Goal: Information Seeking & Learning: Find specific fact

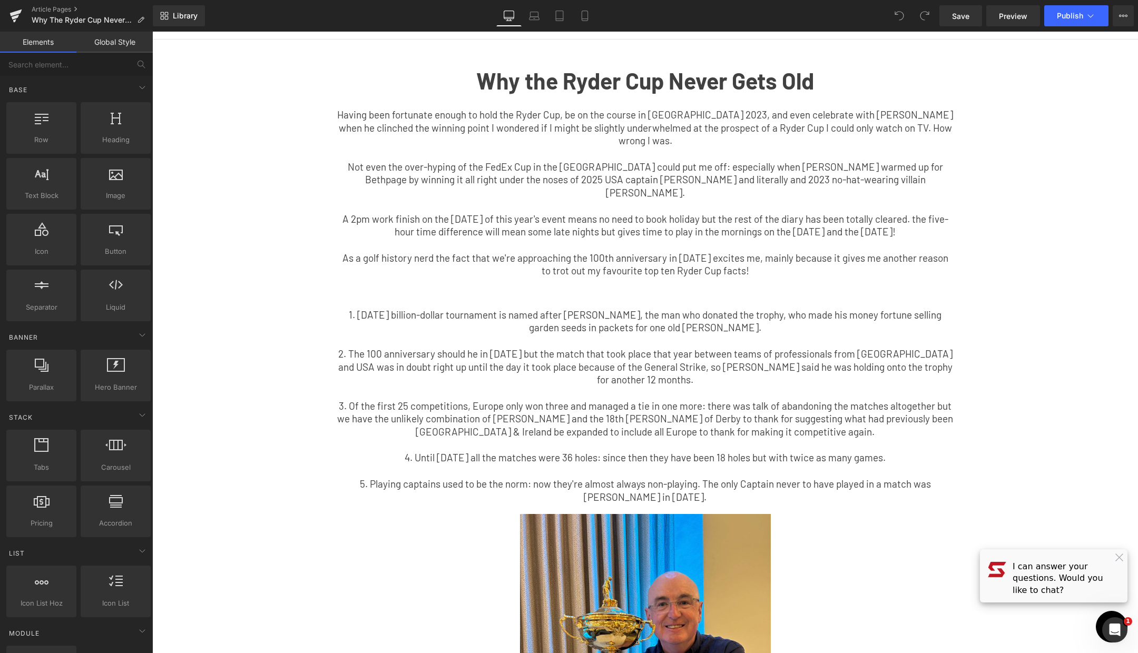
scroll to position [37, 0]
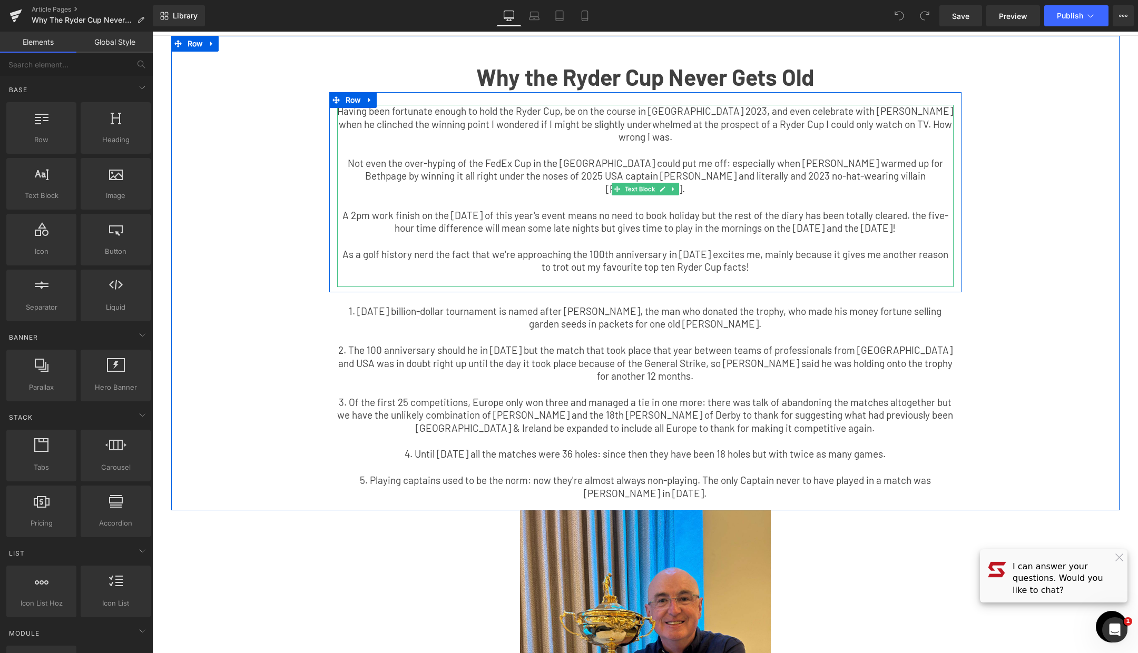
click at [701, 177] on p "Not even the over-hyping of the FedEx Cup in the [GEOGRAPHIC_DATA] could put me…" at bounding box center [645, 176] width 616 height 39
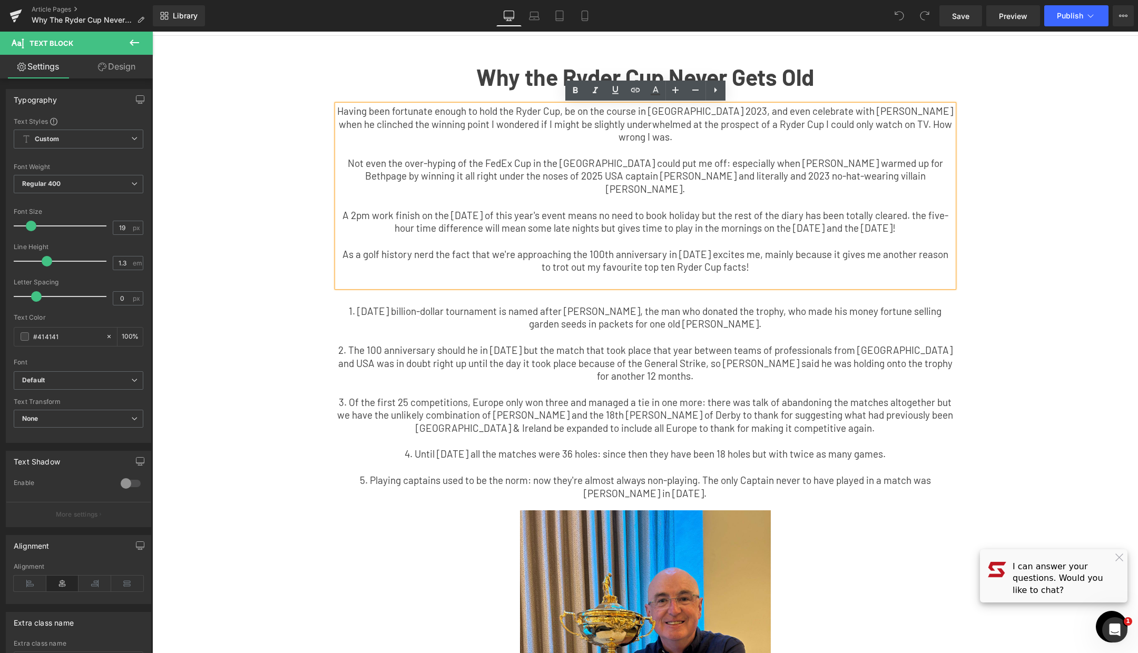
click at [702, 179] on p "Not even the over-hyping of the FedEx Cup in the [GEOGRAPHIC_DATA] could put me…" at bounding box center [645, 176] width 616 height 39
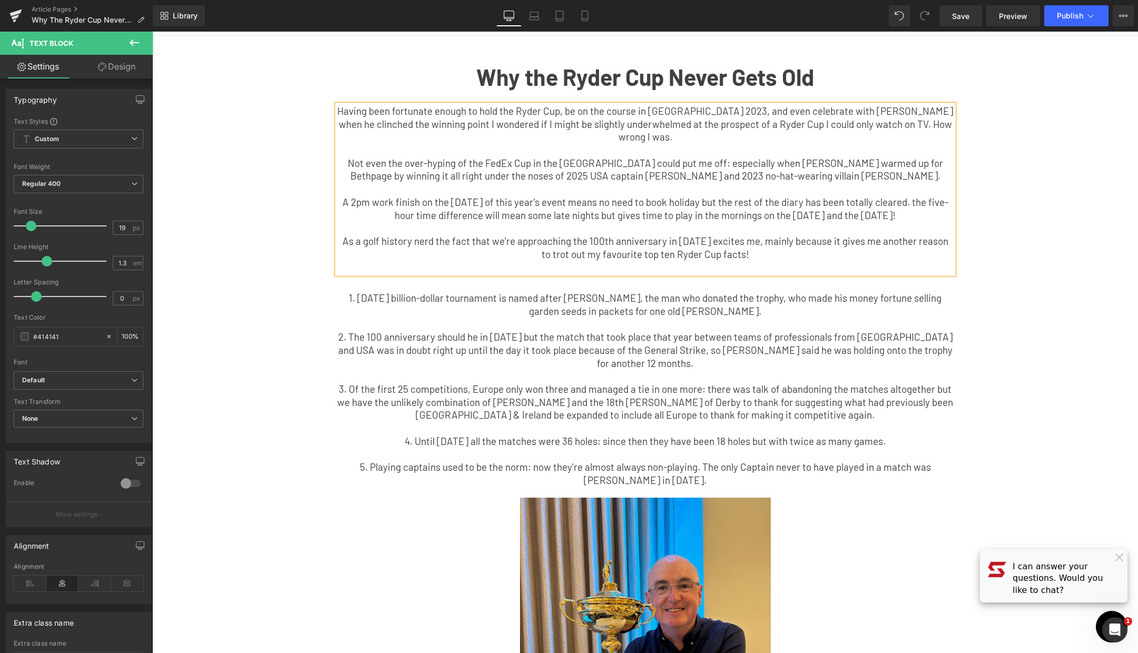
click at [906, 206] on p "A 2pm work finish on the [DATE] of this year's event means no need to book holi…" at bounding box center [645, 209] width 616 height 26
click at [911, 204] on p "A 2pm work finish on the [DATE] of this year's event means no need to book holi…" at bounding box center [645, 209] width 616 height 26
click at [594, 217] on p "A 2pm work finish on the [DATE] of this year's event means no need to book holi…" at bounding box center [645, 209] width 616 height 26
click at [258, 305] on div "Why the Ryder Cup Never Gets Old Text Block Having been fortunate enough to hol…" at bounding box center [645, 272] width 948 height 441
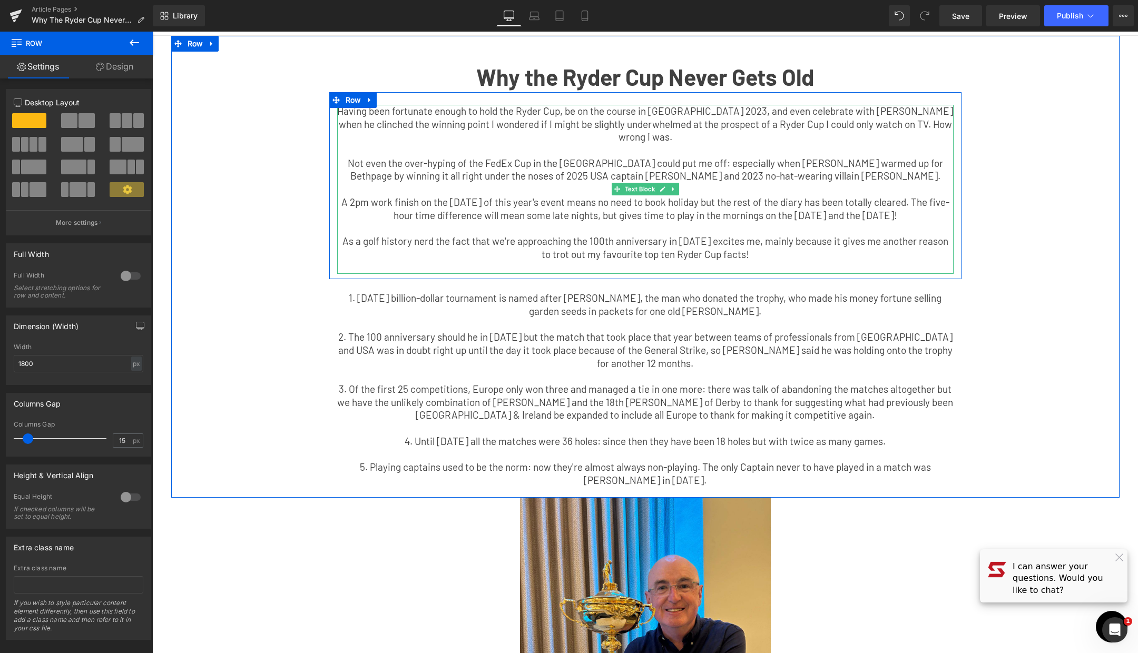
click at [640, 217] on p "A 2pm work finish on the [DATE] of this year's event means no need to book holi…" at bounding box center [645, 209] width 616 height 26
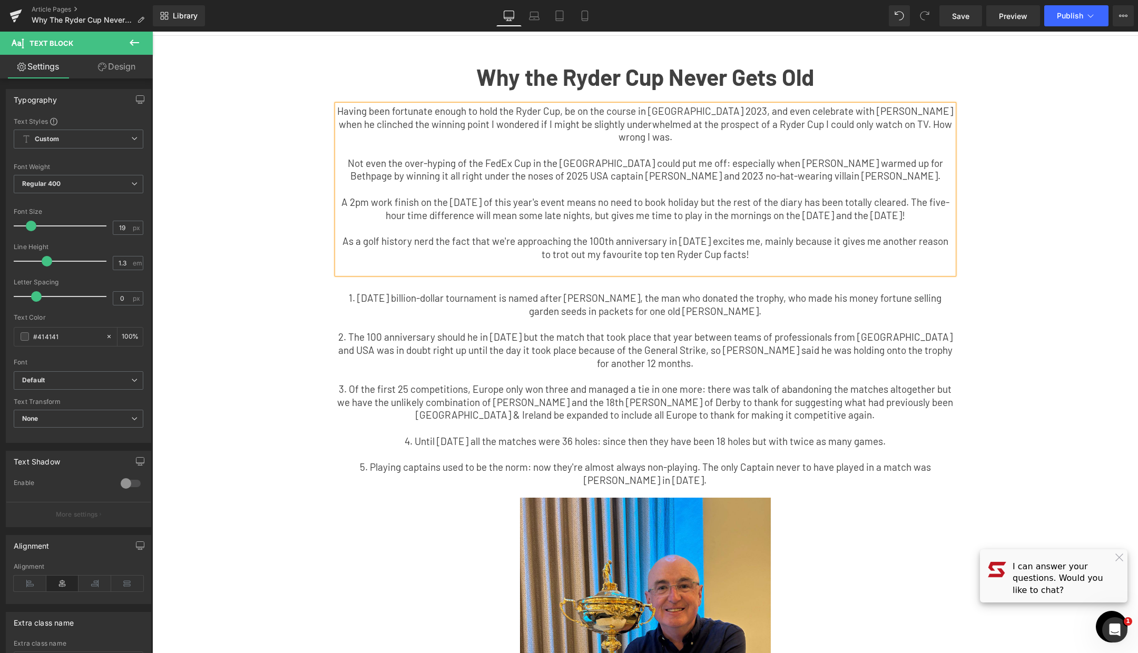
click at [254, 342] on div "Why the Ryder Cup Never Gets Old Text Block Having been fortunate enough to hol…" at bounding box center [645, 272] width 948 height 441
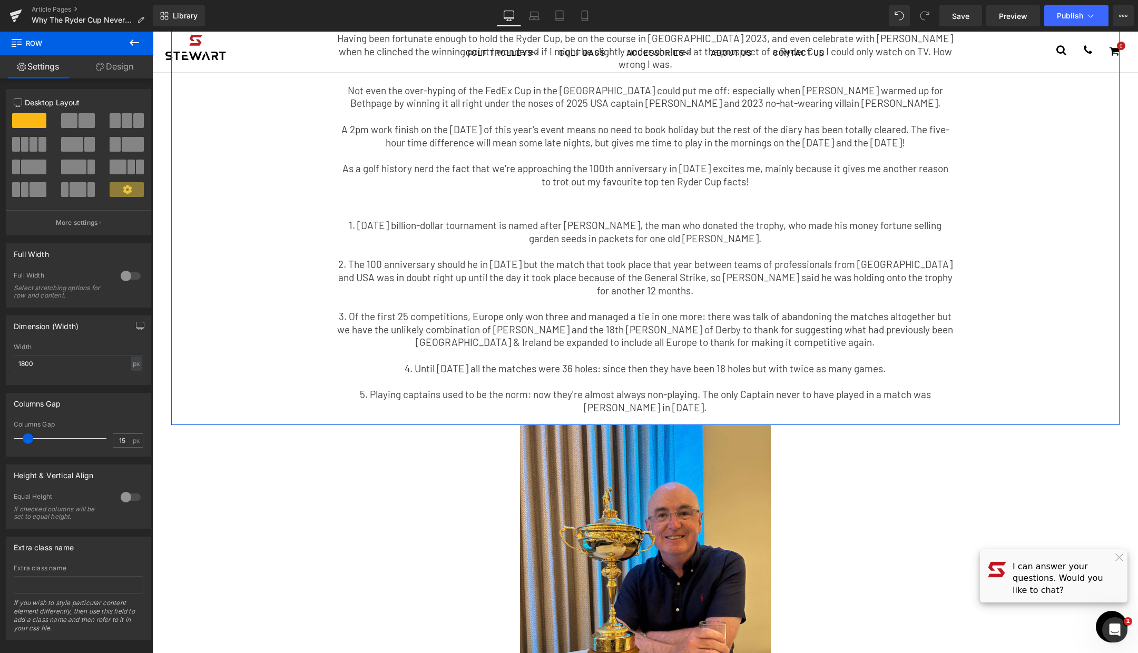
scroll to position [80, 0]
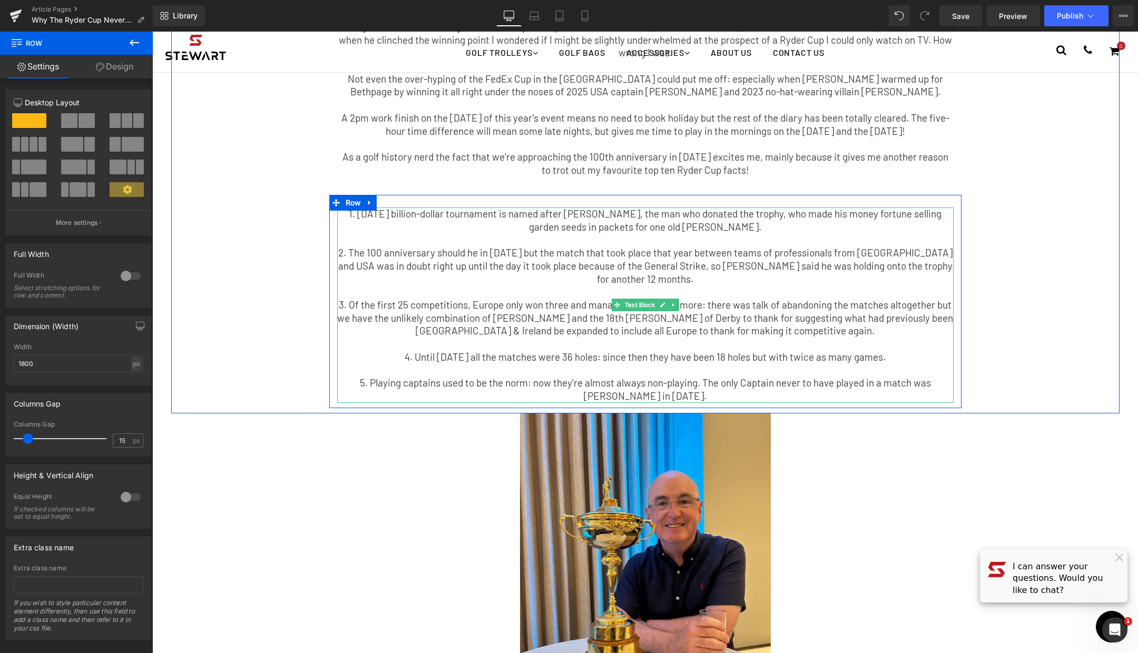
click at [641, 227] on p "1. [DATE] billion-dollar tournament is named after [PERSON_NAME], the man who d…" at bounding box center [645, 221] width 616 height 26
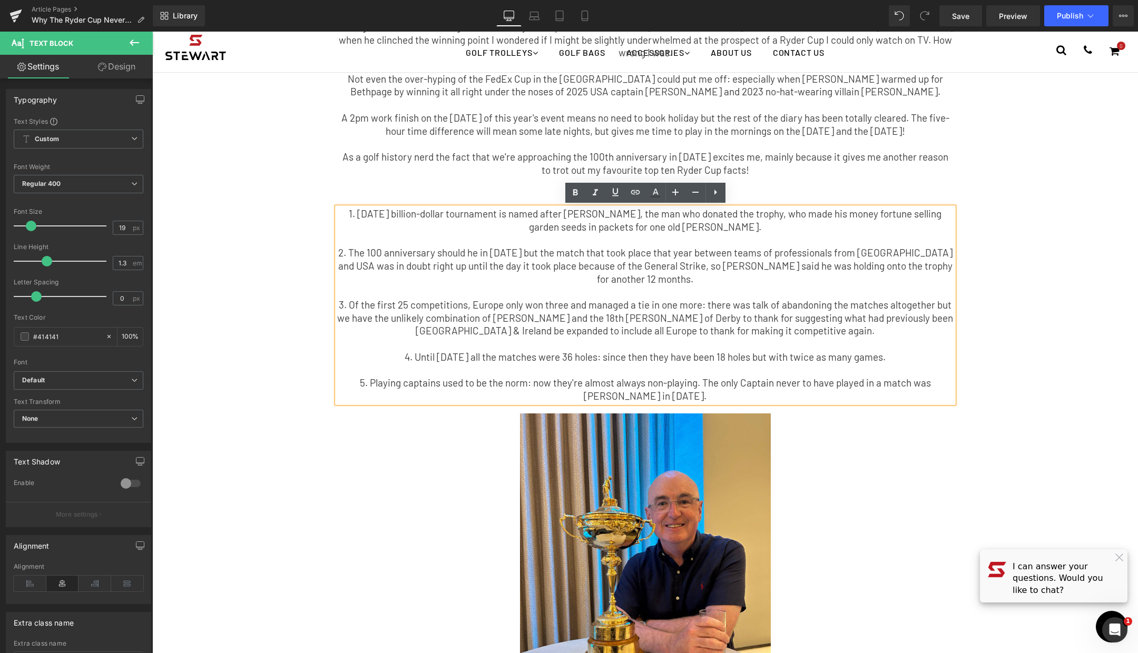
click at [640, 229] on p "1. [DATE] billion-dollar tournament is named after [PERSON_NAME], the man who d…" at bounding box center [645, 221] width 616 height 26
click at [703, 264] on p "2. The 100 anniversary should he in [DATE] but the match that took place that y…" at bounding box center [645, 266] width 616 height 39
click at [695, 279] on p "2. The 100 anniversary should he in [DATE] but the match that took place that y…" at bounding box center [645, 266] width 616 height 39
click at [391, 252] on p "2. The 100 anniversary should he in [DATE] but the match that took place that y…" at bounding box center [645, 266] width 616 height 39
click at [521, 332] on p "3. Of the first 25 competitions, Europe only won three and managed a tie in one…" at bounding box center [645, 318] width 616 height 39
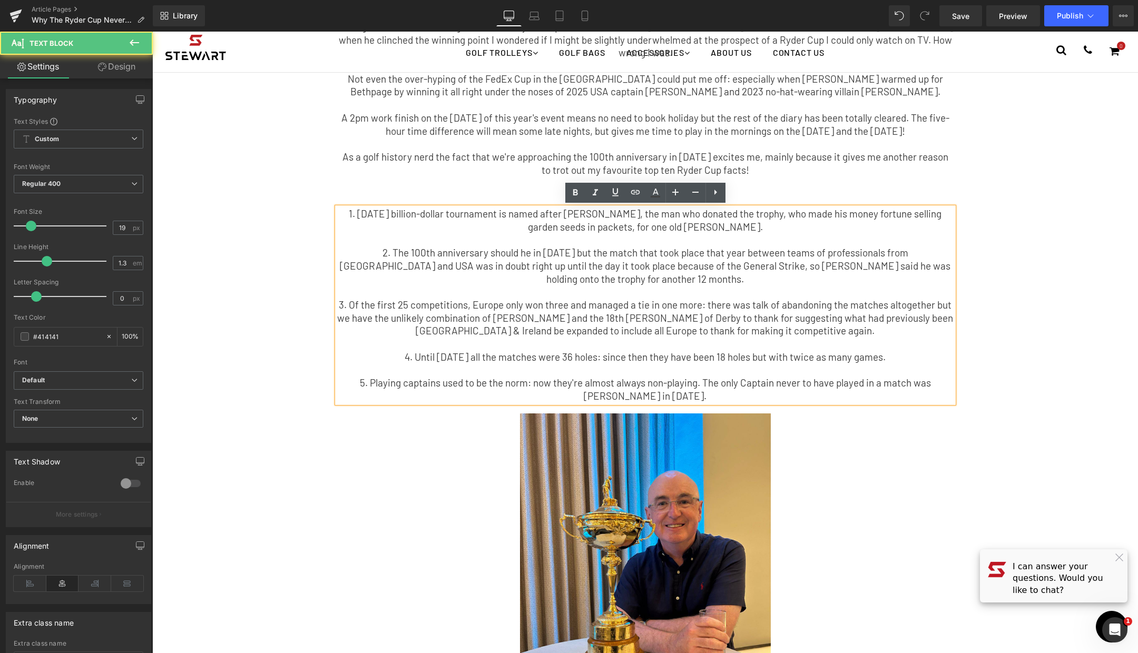
click at [487, 257] on p "2. The 100th anniversary should he in [DATE] but the match that took place that…" at bounding box center [645, 266] width 616 height 39
click at [479, 253] on p "2. The 100th anniversary should be in [DATE] but the match that took place that…" at bounding box center [645, 266] width 616 height 39
click at [516, 255] on p "2. The 100th anniversary should've been in [DATE] but the match that took place…" at bounding box center [645, 266] width 616 height 39
click at [683, 283] on p "2. The 100th anniversary should've been 1925 but the match that took place that…" at bounding box center [645, 266] width 616 height 39
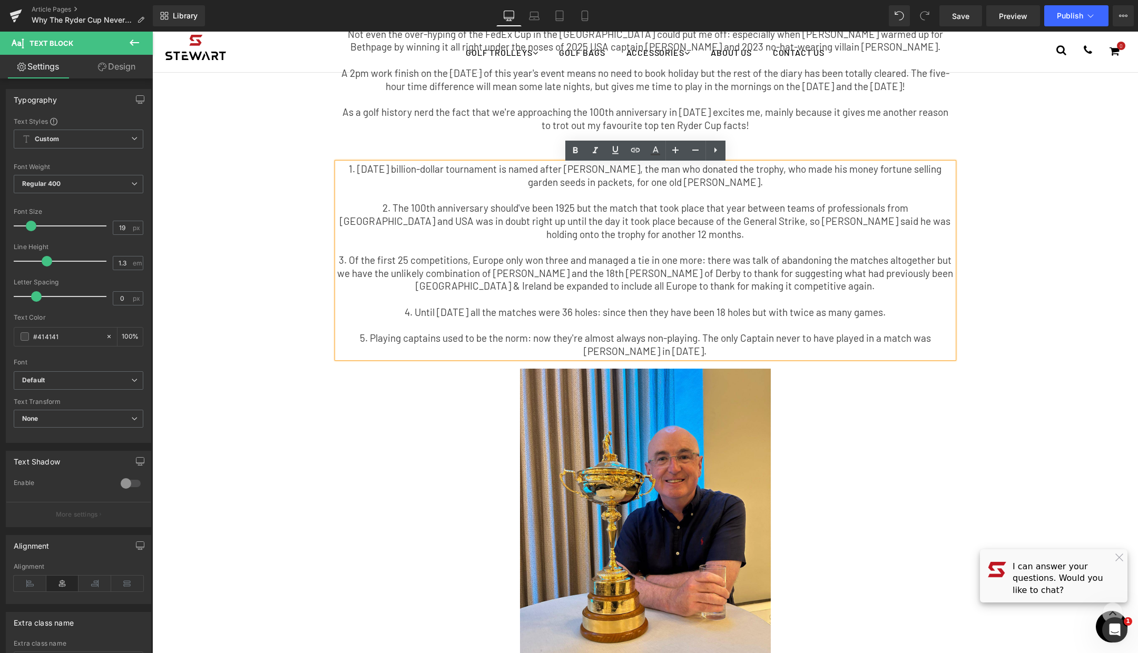
scroll to position [127, 0]
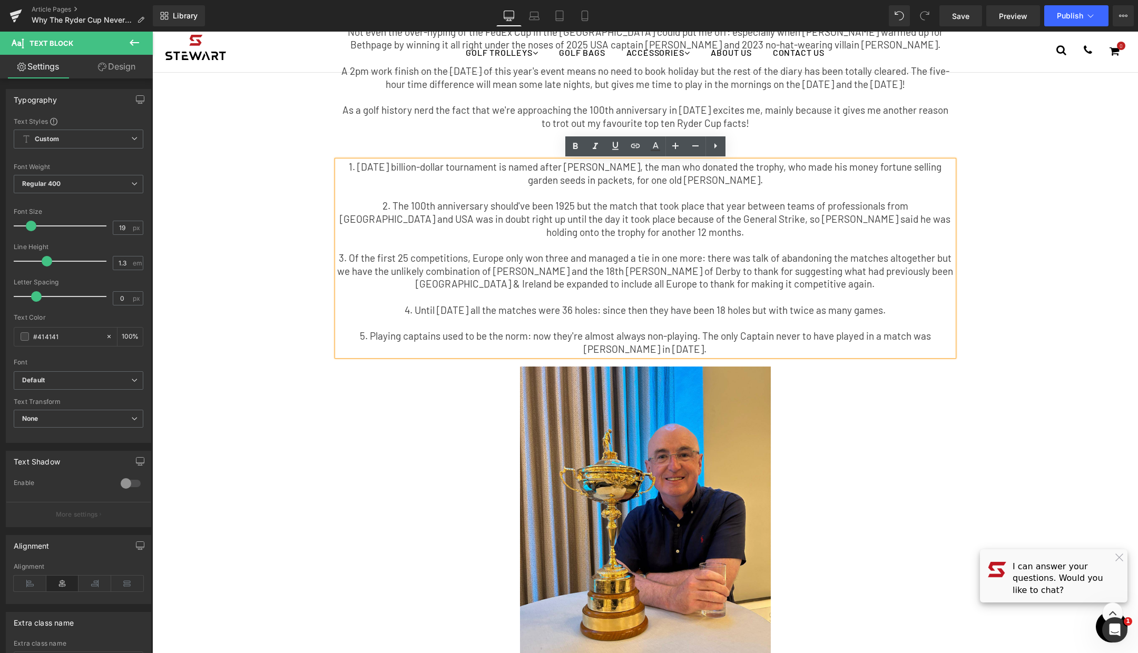
click at [934, 258] on p "3. Of the first 25 competitions, Europe only won three and managed a tie in one…" at bounding box center [645, 271] width 616 height 39
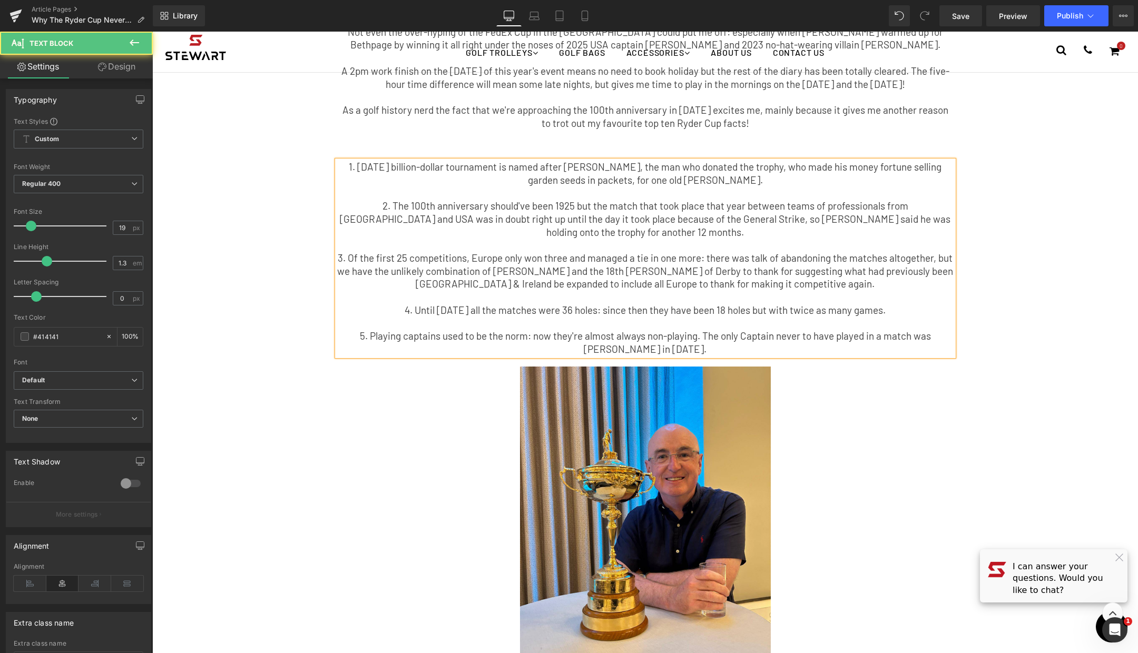
click at [644, 285] on p "3. Of the first 25 competitions, Europe only won three and managed a tie in one…" at bounding box center [645, 271] width 616 height 39
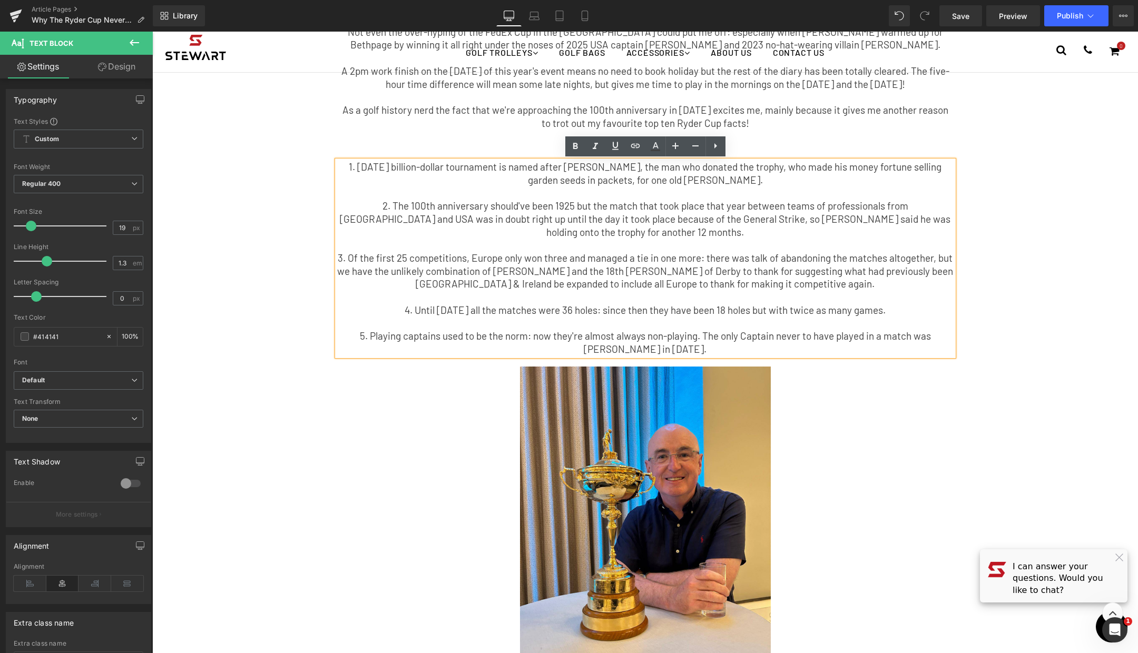
click at [696, 286] on p "3. Of the first 25 competitions, Europe only won three and managed a tie in one…" at bounding box center [645, 271] width 616 height 39
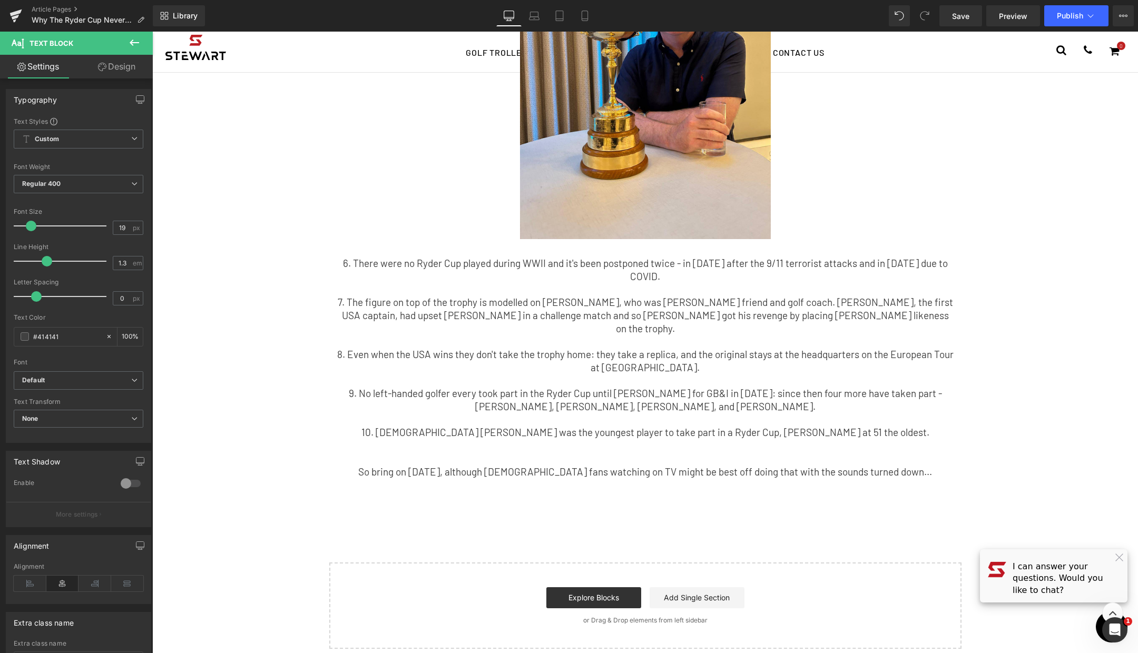
scroll to position [591, 0]
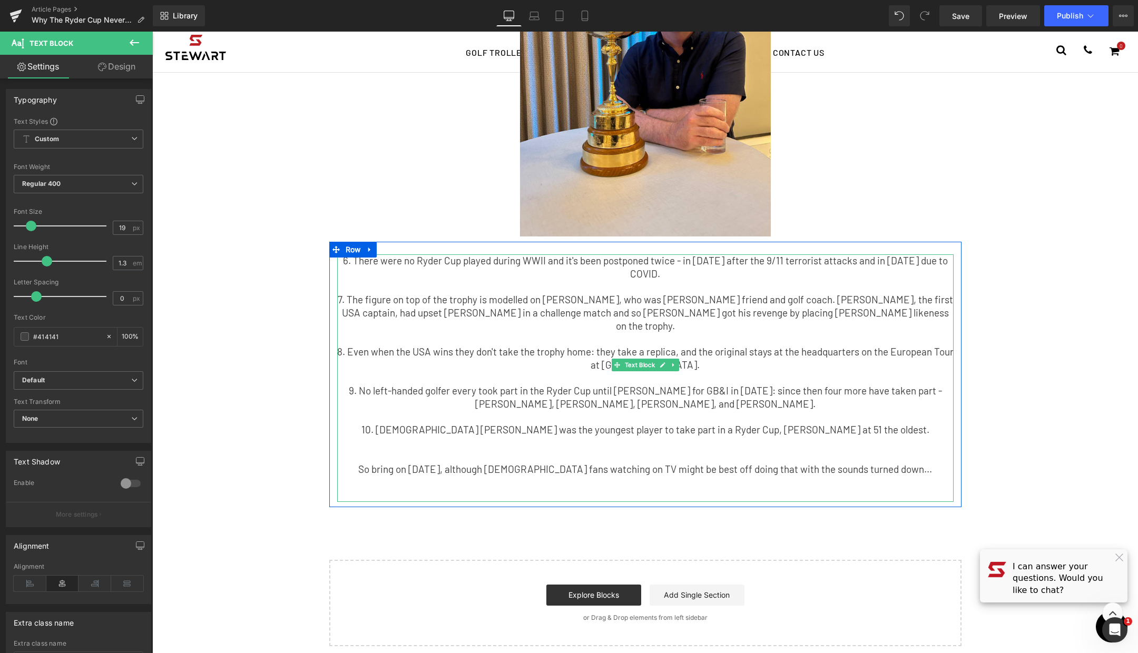
click at [452, 264] on p "6. There were no Ryder Cup played during WWII and it's been postponed twice - i…" at bounding box center [645, 267] width 616 height 26
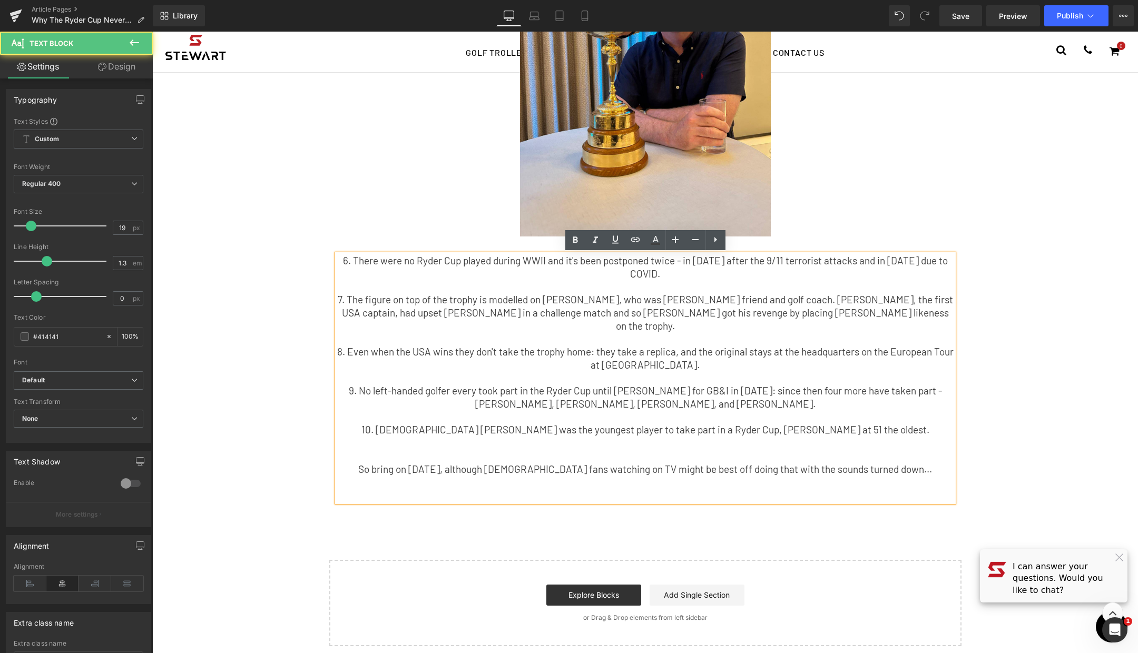
click at [455, 264] on p "6. There were no Ryder Cup played during WWII and it's been postponed twice - i…" at bounding box center [645, 267] width 616 height 26
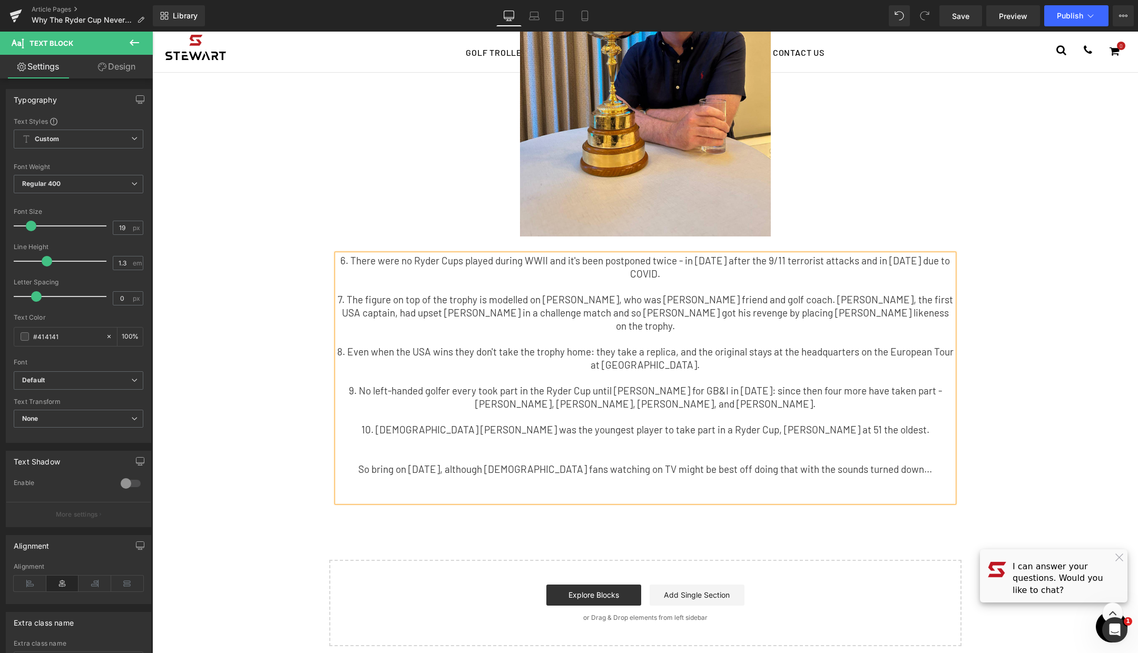
click at [290, 342] on div "Why the Ryder Cup Never Gets Old Text Block Having been fortunate enough to hol…" at bounding box center [645, 44] width 986 height 1206
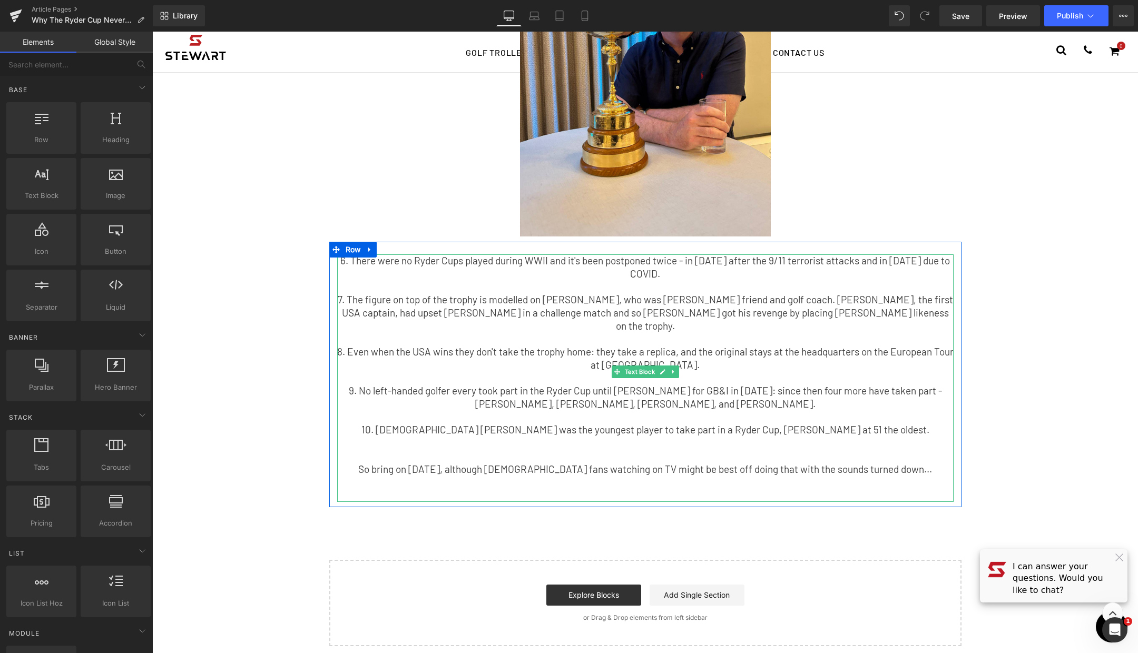
click at [411, 264] on p "6. There were no Ryder Cups played during WWII and it's been postponed twice - …" at bounding box center [645, 267] width 616 height 26
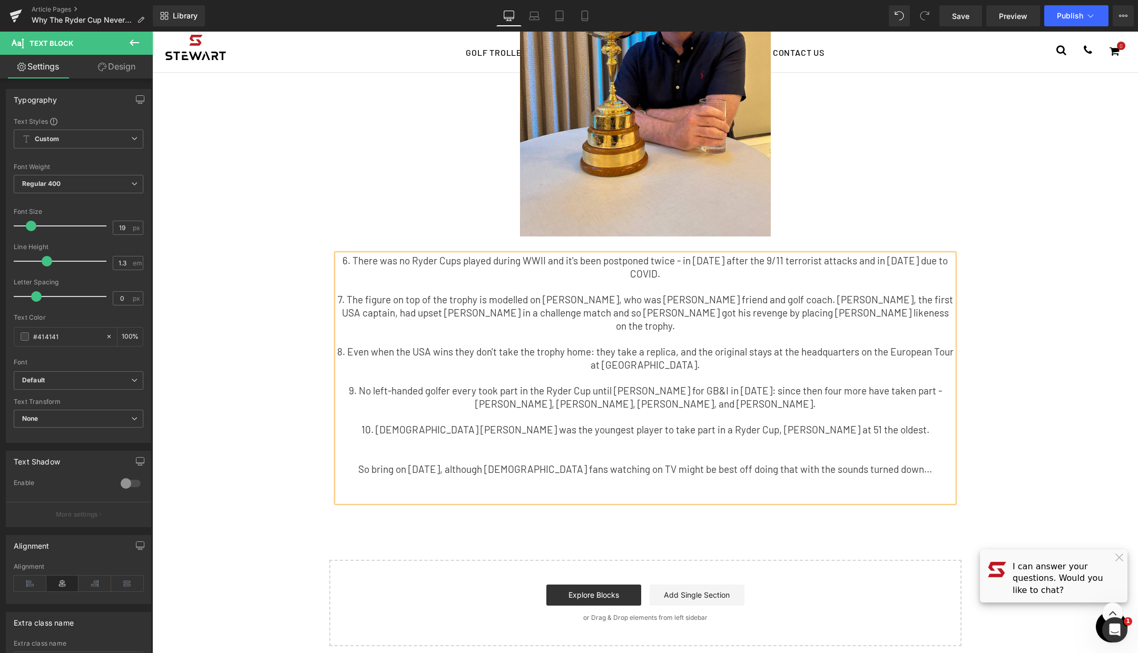
click at [456, 259] on p "6. There was no Ryder Cups played during WWII and it's been postponed twice - i…" at bounding box center [645, 267] width 616 height 26
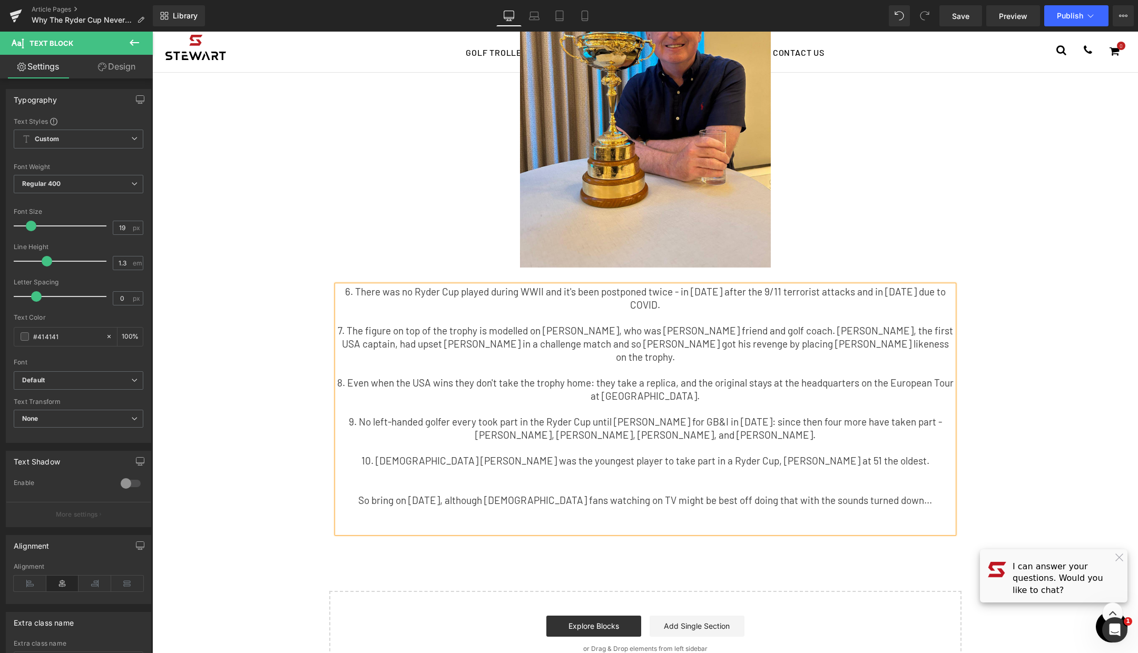
scroll to position [574, 0]
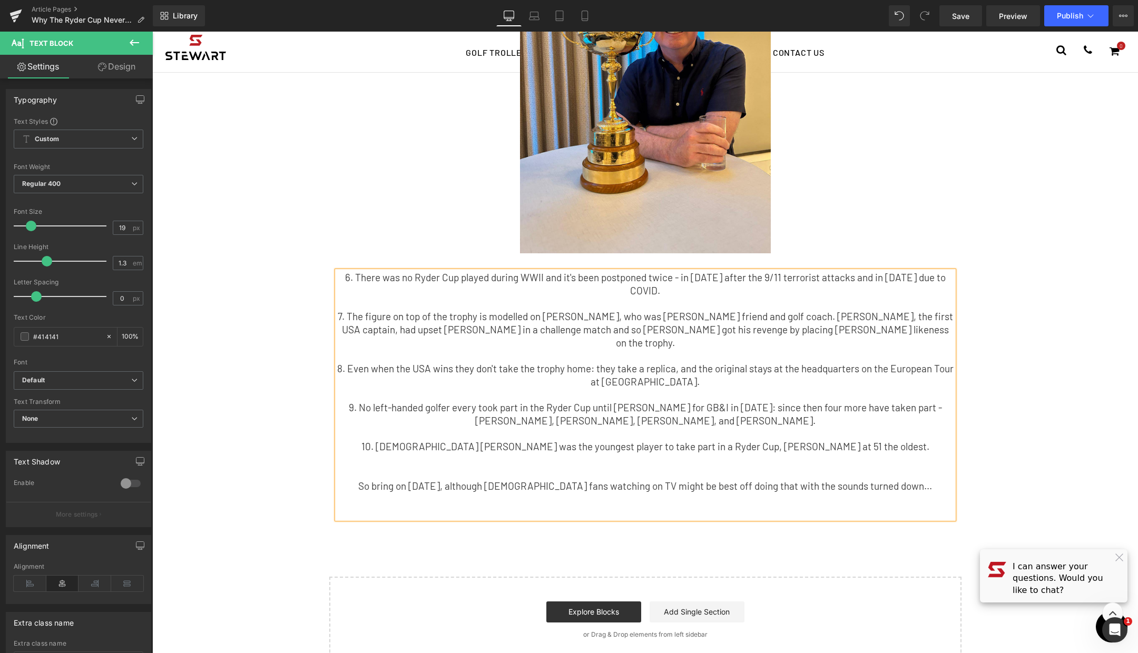
click at [483, 401] on p "9. No left-handed golfer every took part in the Ryder Cup until [PERSON_NAME] f…" at bounding box center [645, 414] width 616 height 26
click at [209, 391] on div "Why the Ryder Cup Never Gets Old Text Block Having been fortunate enough to hol…" at bounding box center [645, 60] width 986 height 1206
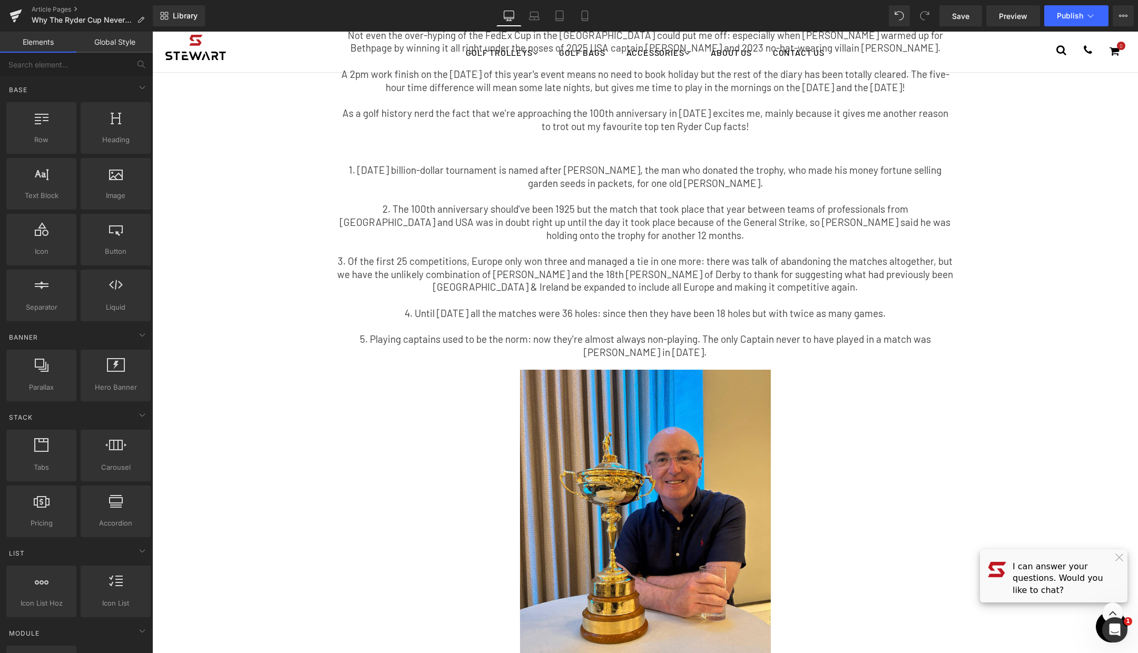
scroll to position [0, 0]
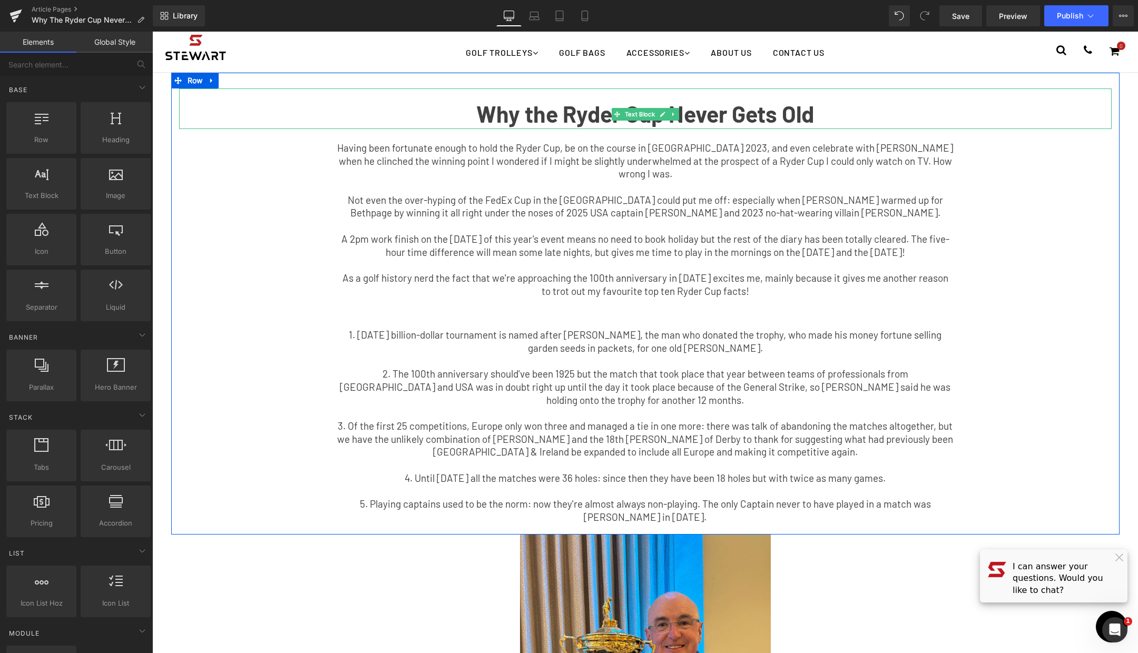
click at [700, 111] on b "Why the Ryder Cup Never Gets Old" at bounding box center [645, 113] width 338 height 27
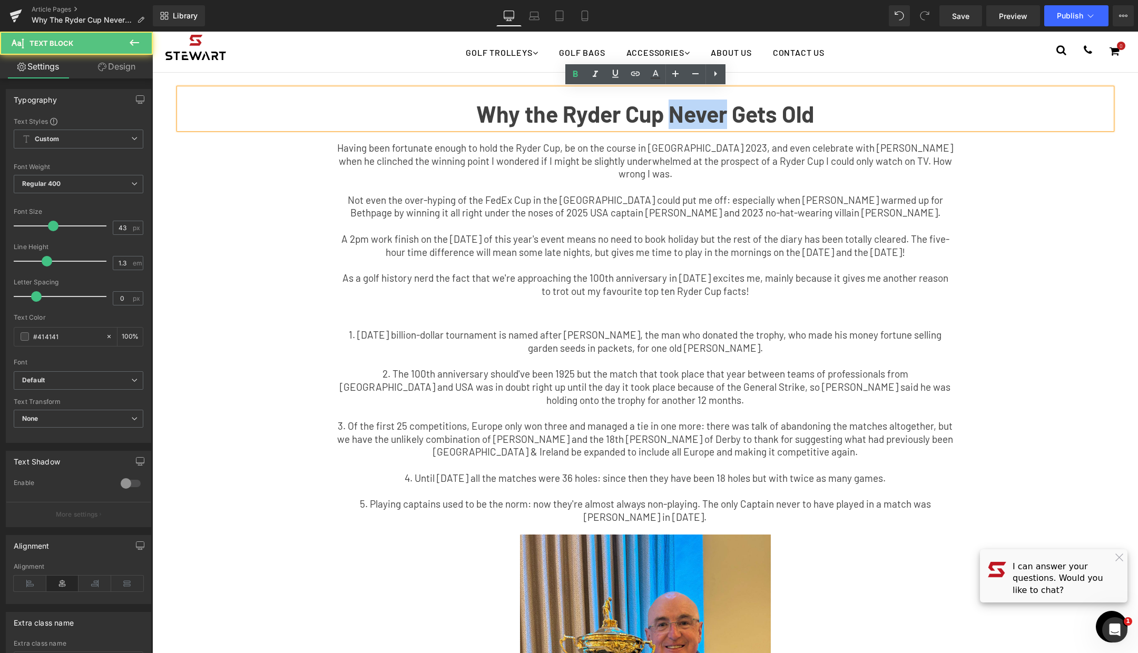
click at [700, 111] on b "Why the Ryder Cup Never Gets Old" at bounding box center [645, 113] width 338 height 27
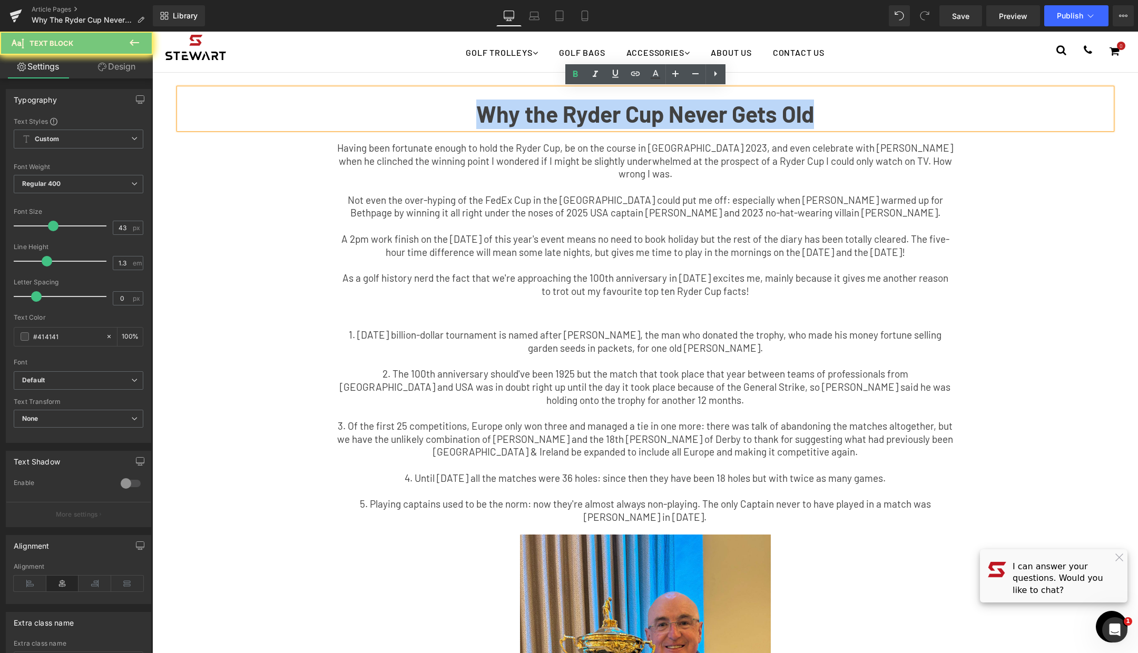
click at [700, 111] on b "Why the Ryder Cup Never Gets Old" at bounding box center [645, 113] width 338 height 27
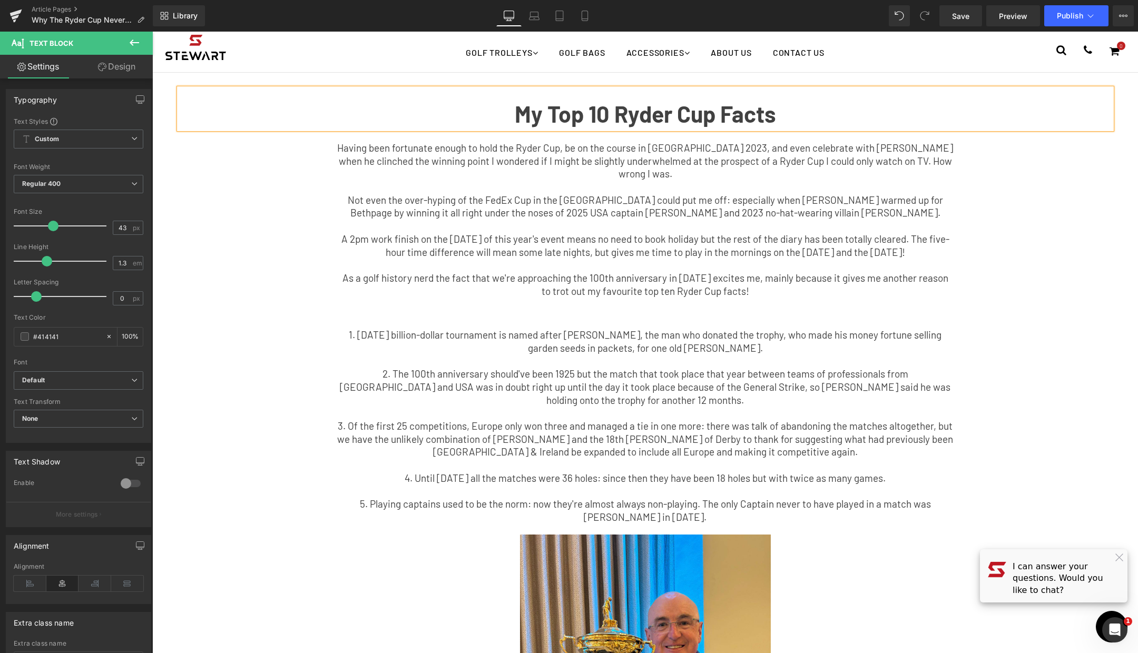
click at [300, 204] on div "My Top 10 Ryder Cup Facts Text Block Having been fortunate enough to hold the R…" at bounding box center [645, 308] width 948 height 441
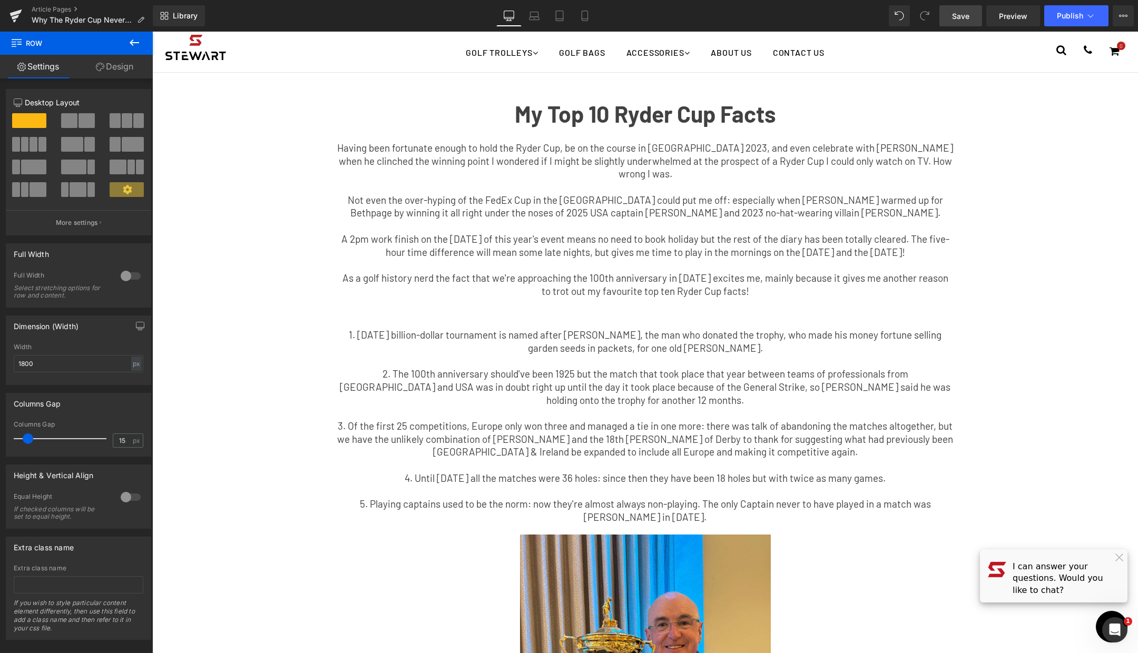
click at [962, 12] on span "Save" at bounding box center [960, 16] width 17 height 11
click at [586, 15] on icon at bounding box center [584, 16] width 11 height 11
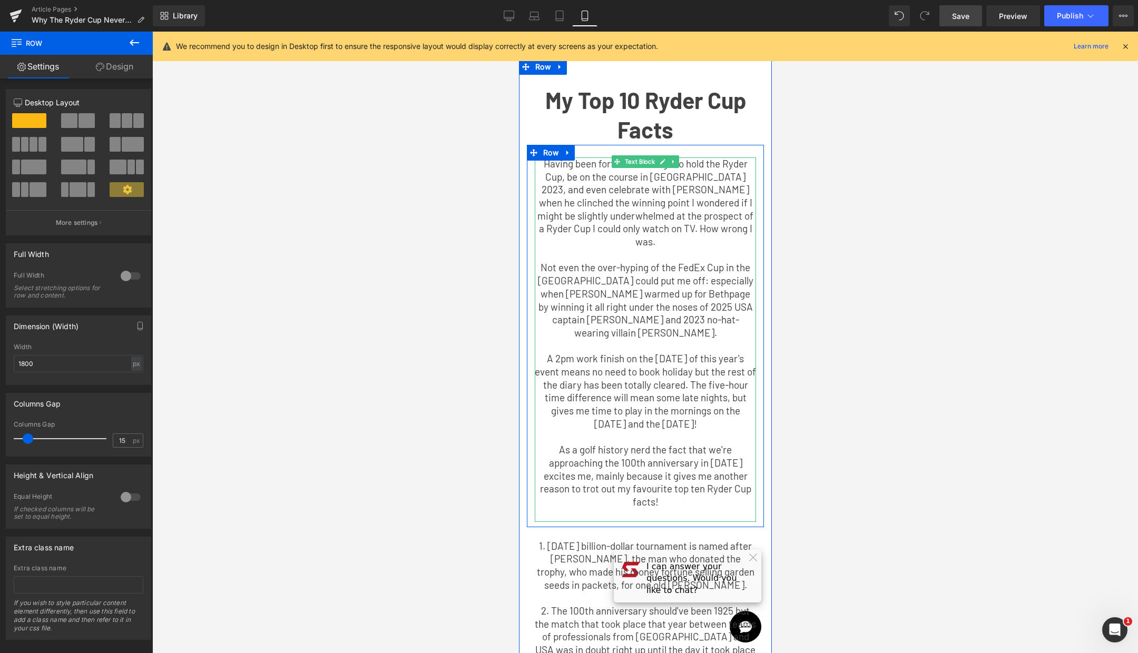
click at [565, 182] on p "Having been fortunate enough to hold the Ryder Cup, be on the course in [GEOGRA…" at bounding box center [644, 203] width 221 height 91
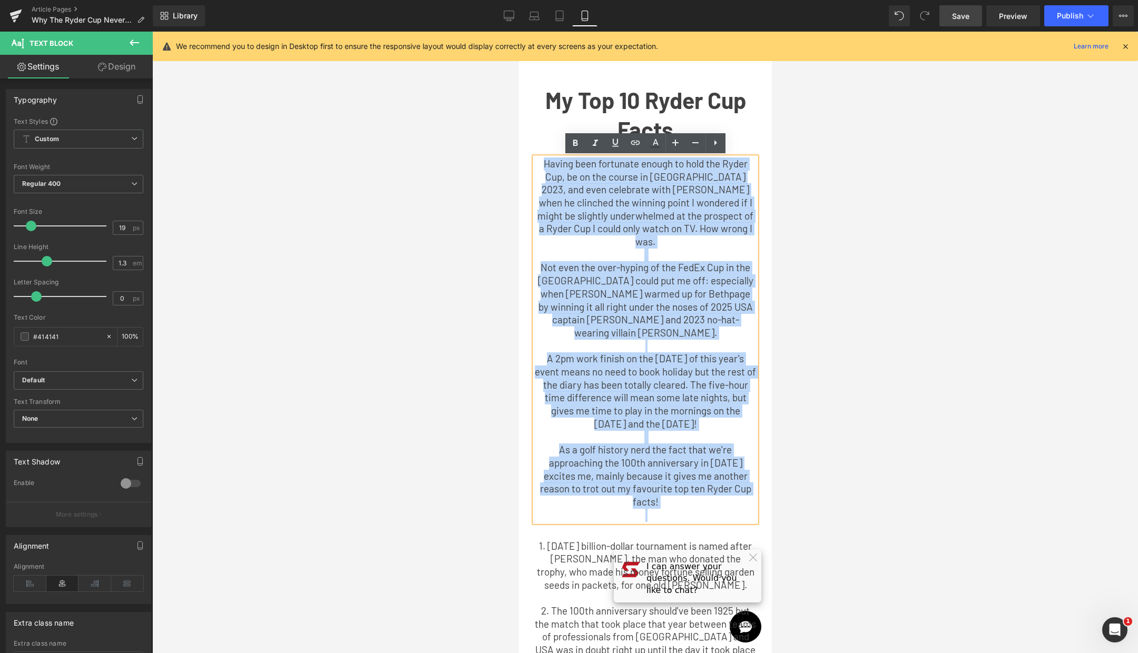
drag, startPoint x: 540, startPoint y: 164, endPoint x: 739, endPoint y: 487, distance: 379.5
click at [739, 487] on div "Having been fortunate enough to hold the Ryder Cup, be on the course in [GEOGRA…" at bounding box center [644, 340] width 221 height 365
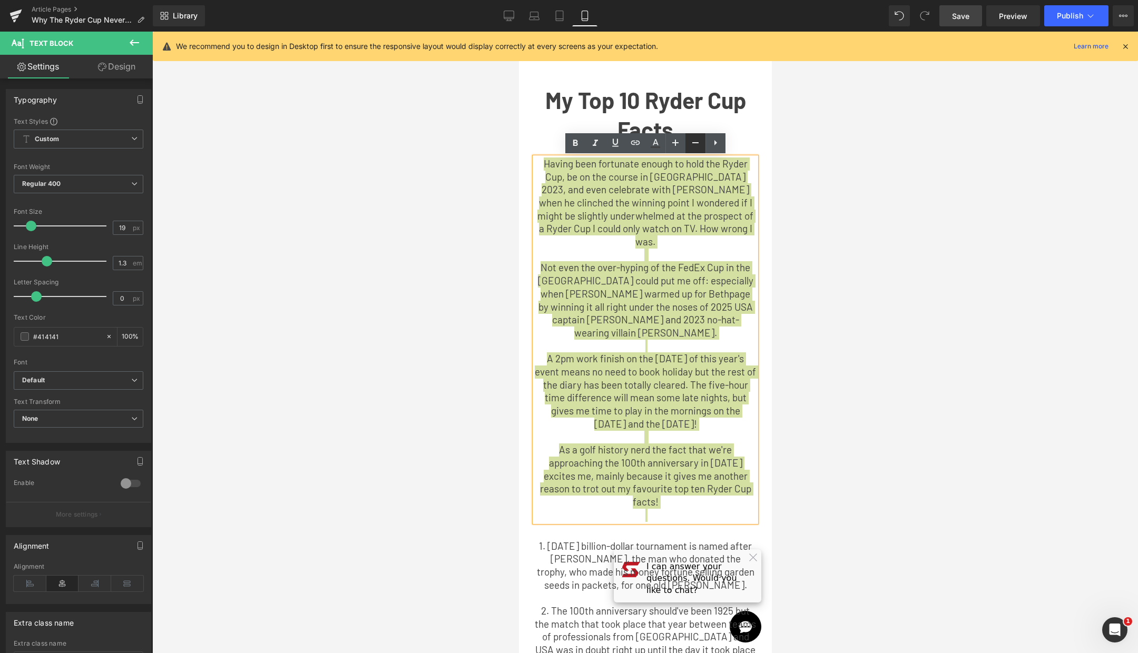
click at [692, 145] on icon at bounding box center [695, 142] width 13 height 13
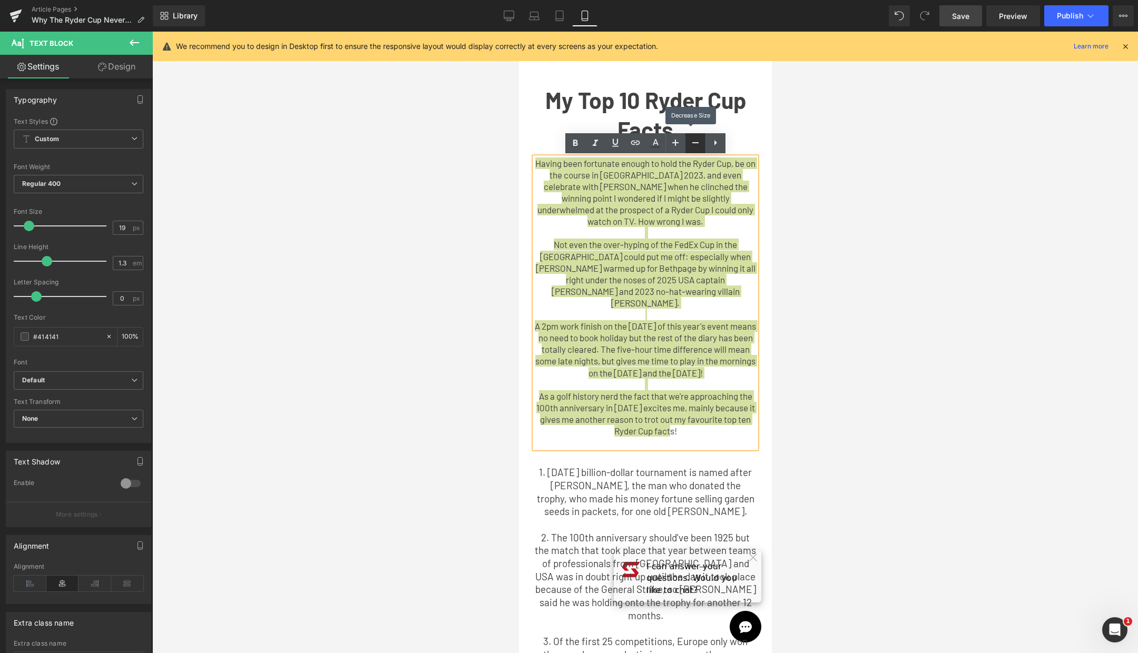
click at [692, 145] on icon at bounding box center [695, 142] width 13 height 13
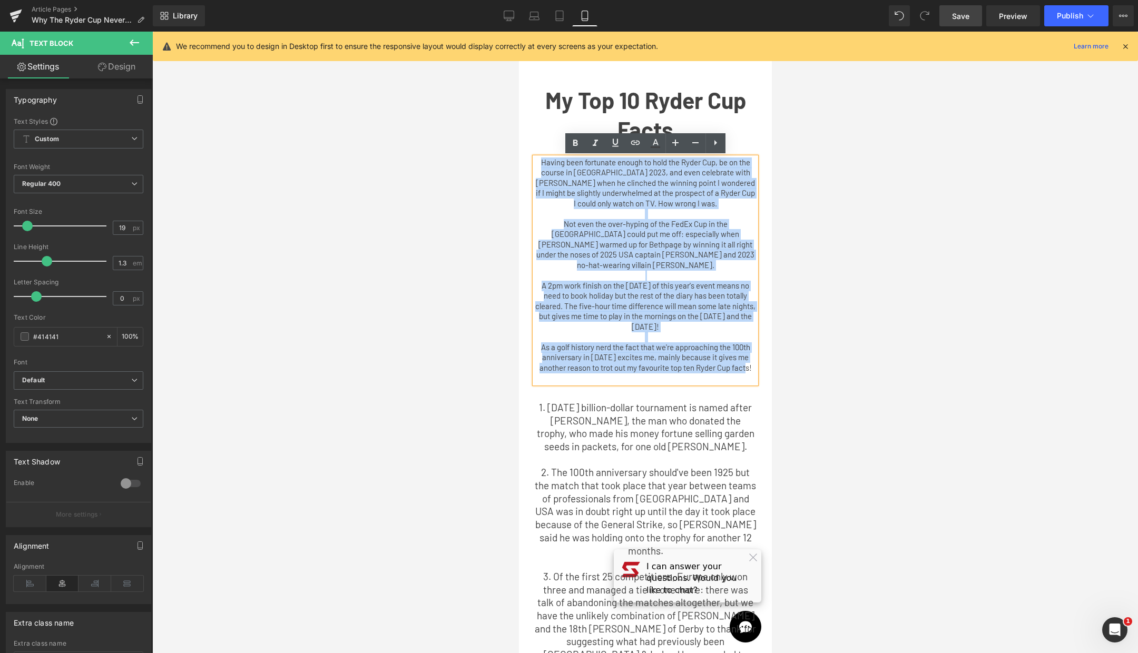
click at [689, 480] on p "2. The 100th anniversary should've been 1925 but the match that took place that…" at bounding box center [644, 511] width 221 height 91
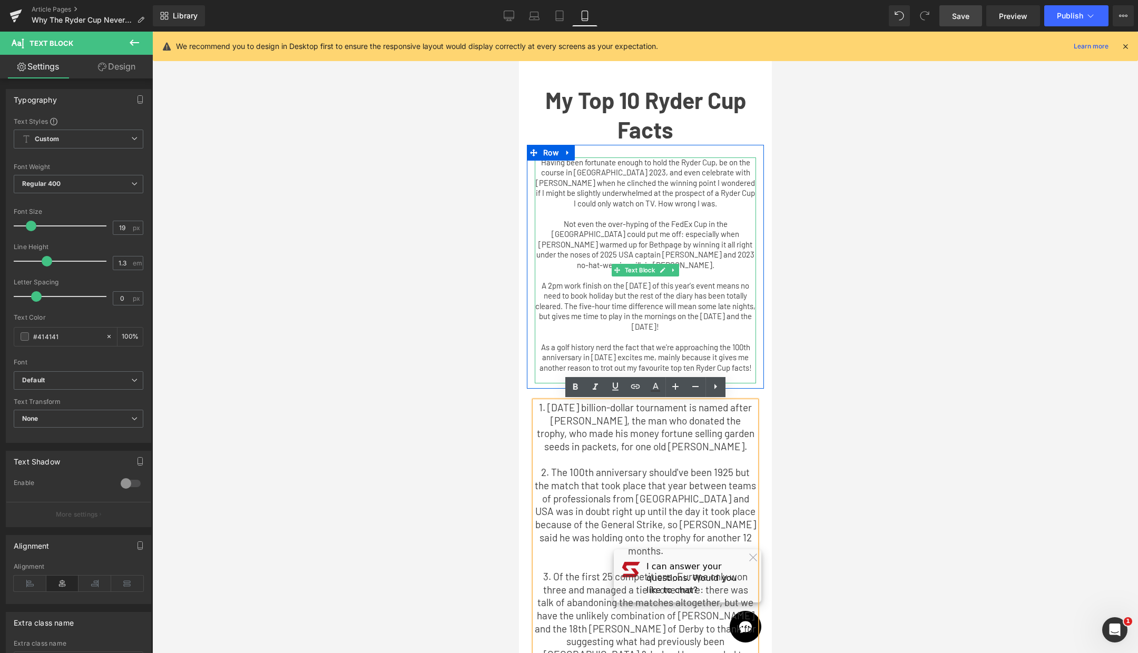
click at [652, 313] on p "A 2pm work finish on the [DATE] of this year's event means no need to book holi…" at bounding box center [644, 307] width 221 height 52
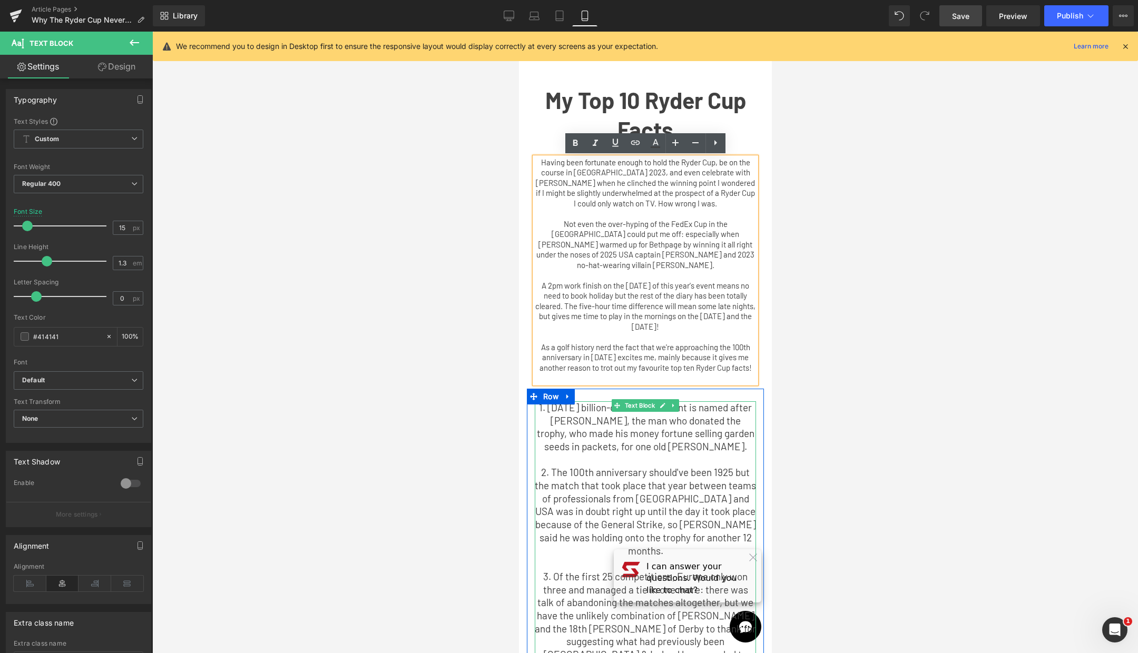
click at [604, 436] on p "1. [DATE] billion-dollar tournament is named after [PERSON_NAME], the man who d…" at bounding box center [644, 427] width 221 height 52
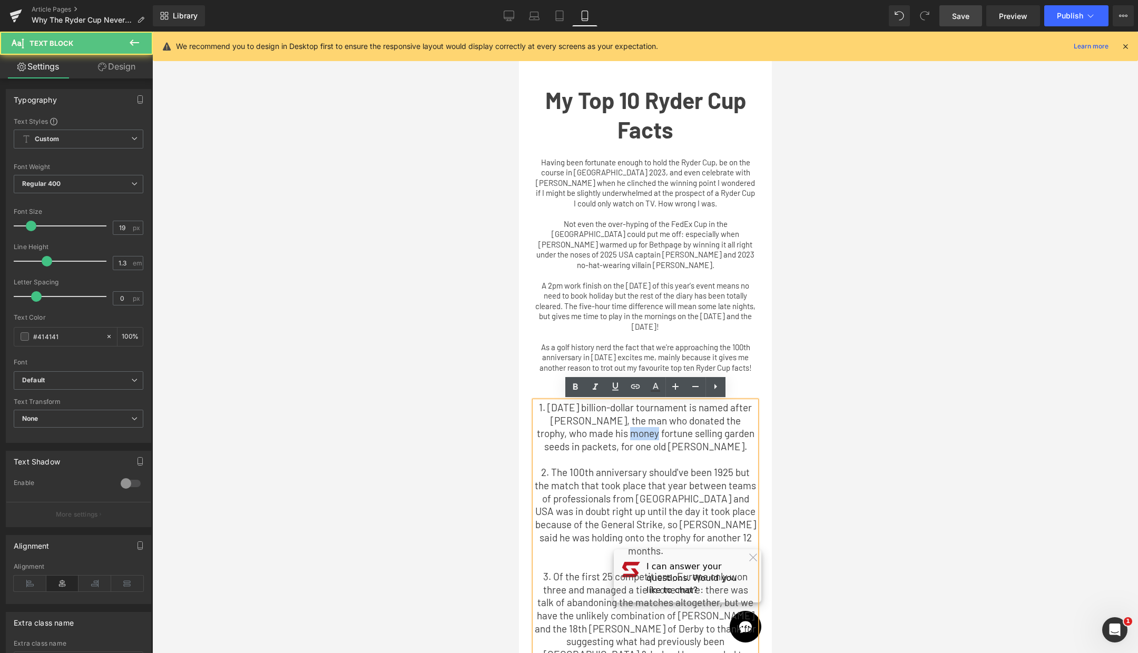
click at [604, 436] on p "1. [DATE] billion-dollar tournament is named after [PERSON_NAME], the man who d…" at bounding box center [644, 427] width 221 height 52
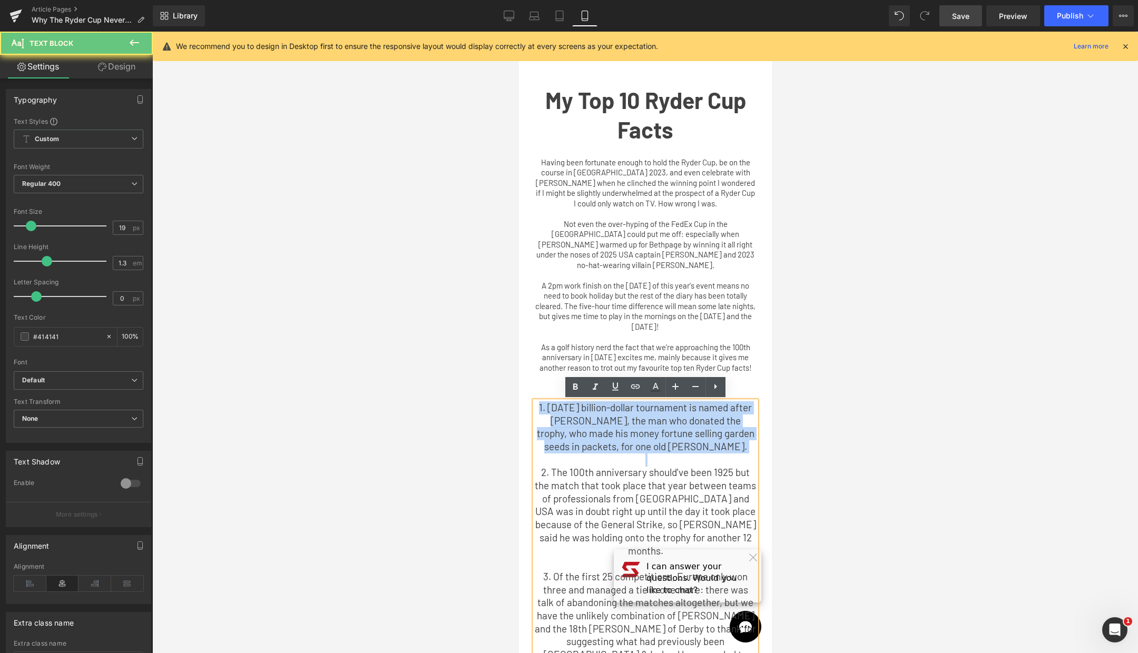
click at [604, 436] on p "1. [DATE] billion-dollar tournament is named after [PERSON_NAME], the man who d…" at bounding box center [644, 427] width 221 height 52
click at [564, 411] on p "1. [DATE] billion-dollar tournament is named after [PERSON_NAME], the man who d…" at bounding box center [644, 427] width 221 height 52
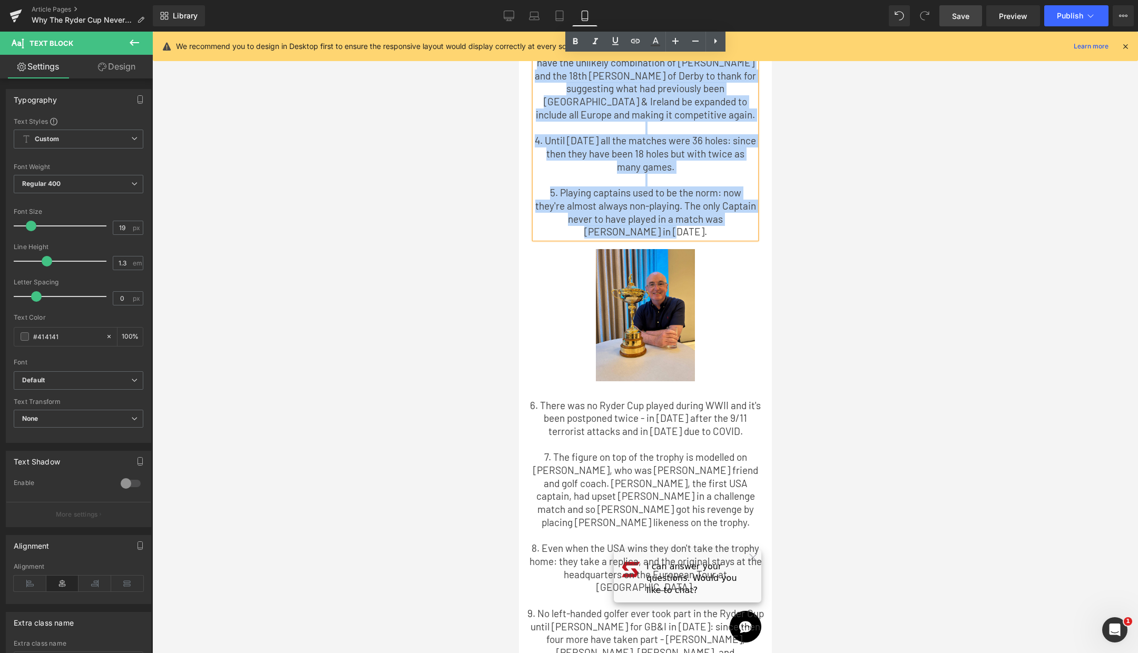
scroll to position [534, 0]
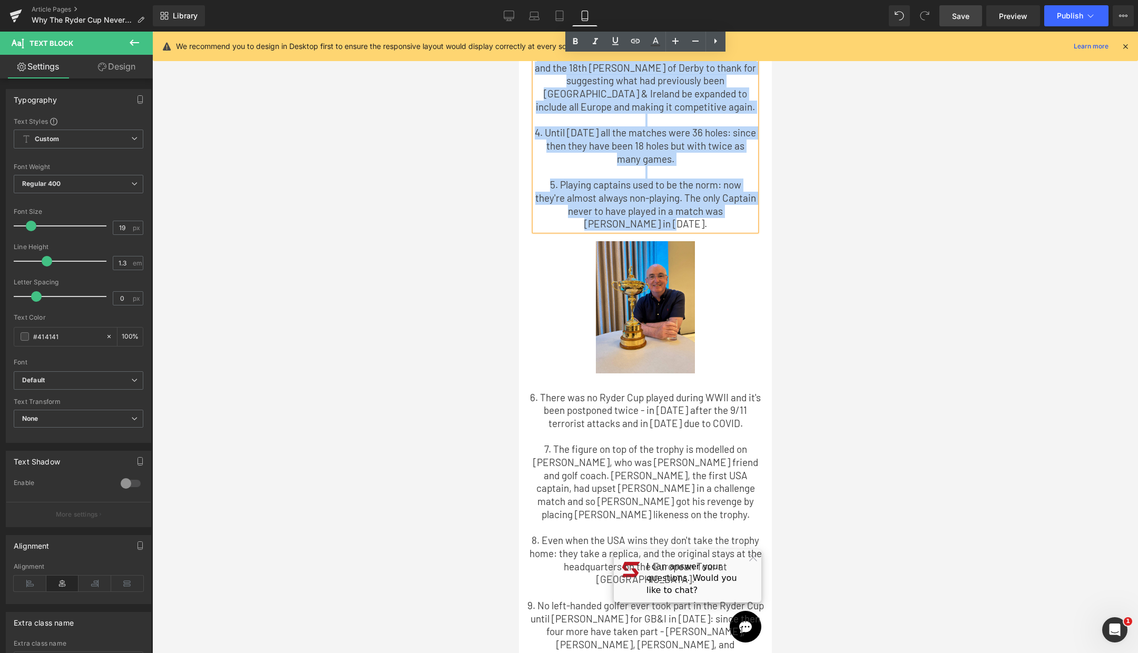
drag, startPoint x: 537, startPoint y: 407, endPoint x: 695, endPoint y: 218, distance: 246.4
click at [695, 218] on div "1. [DATE] billion-dollar tournament is named after [PERSON_NAME], the man who d…" at bounding box center [644, 35] width 221 height 390
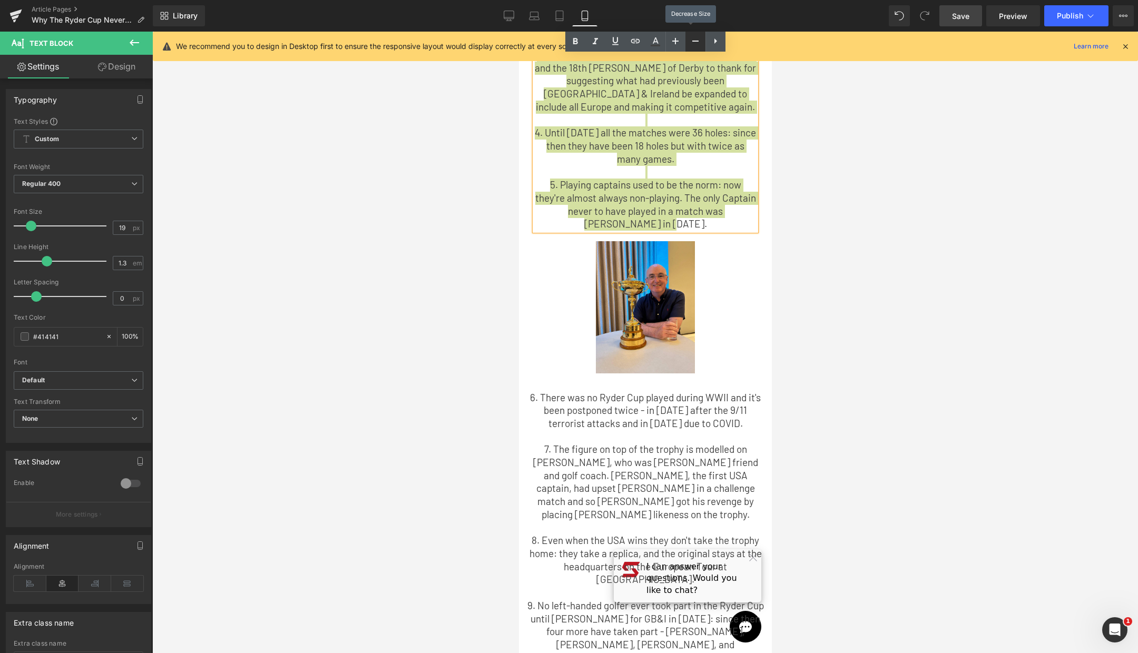
click at [691, 42] on icon at bounding box center [695, 41] width 13 height 13
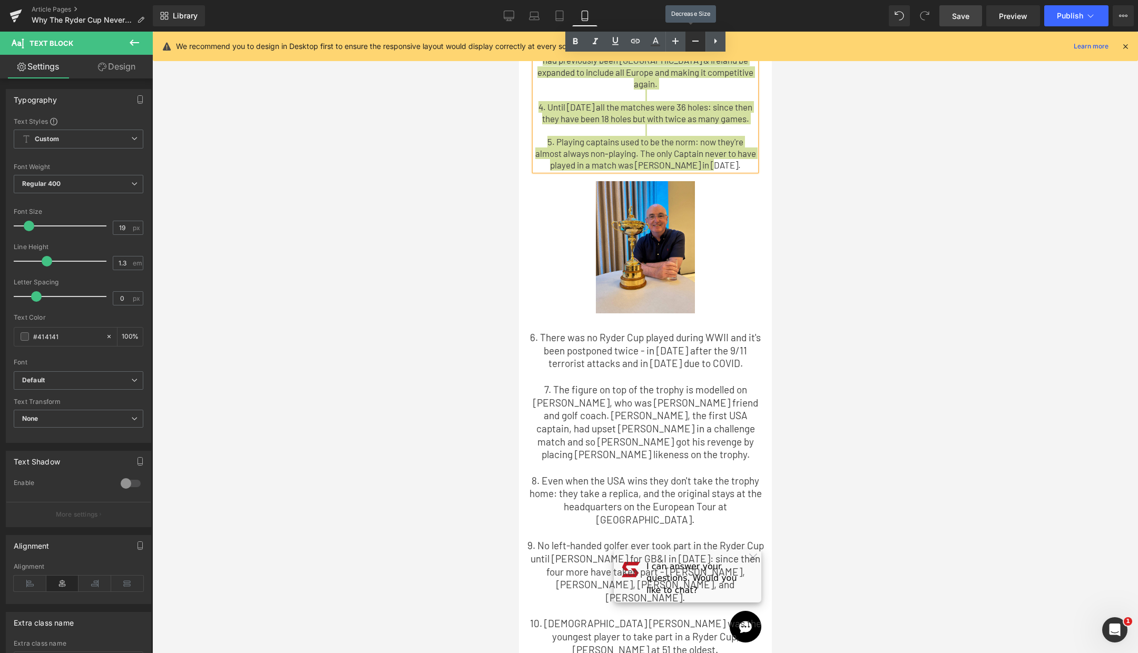
click at [691, 42] on icon at bounding box center [695, 41] width 13 height 13
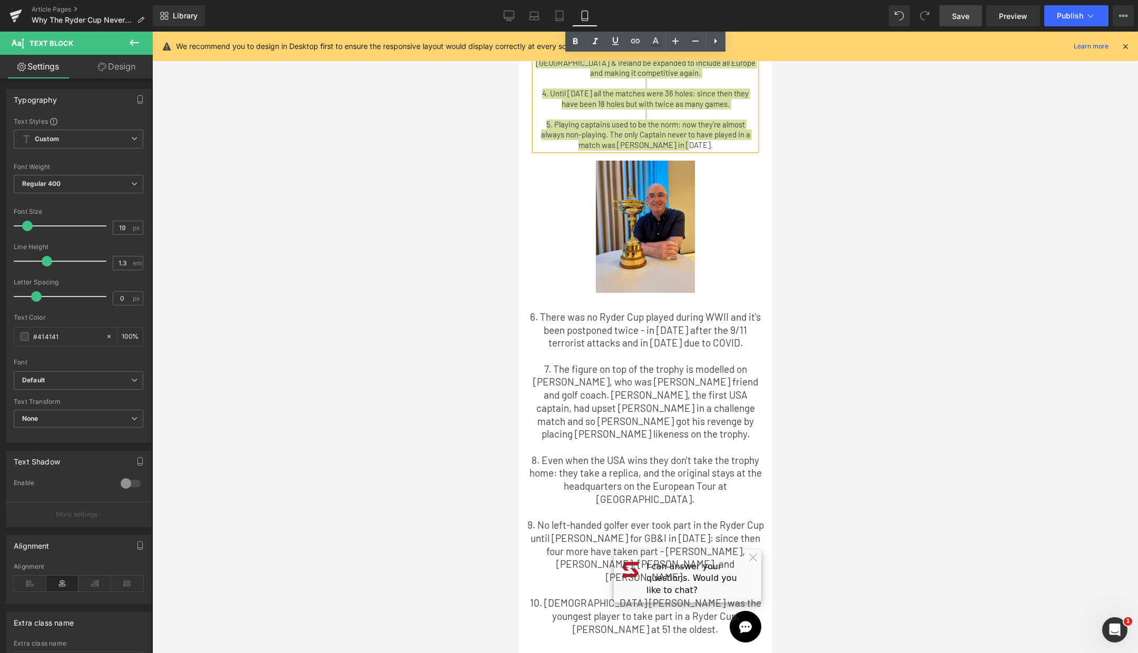
click at [833, 223] on div at bounding box center [645, 343] width 986 height 622
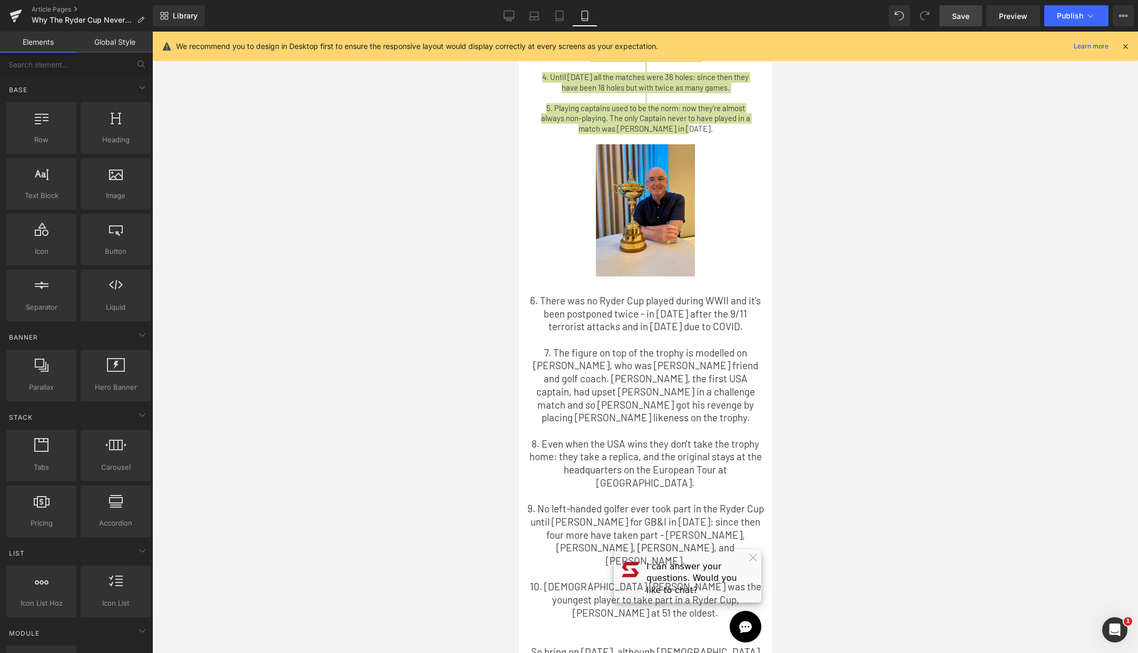
scroll to position [507, 0]
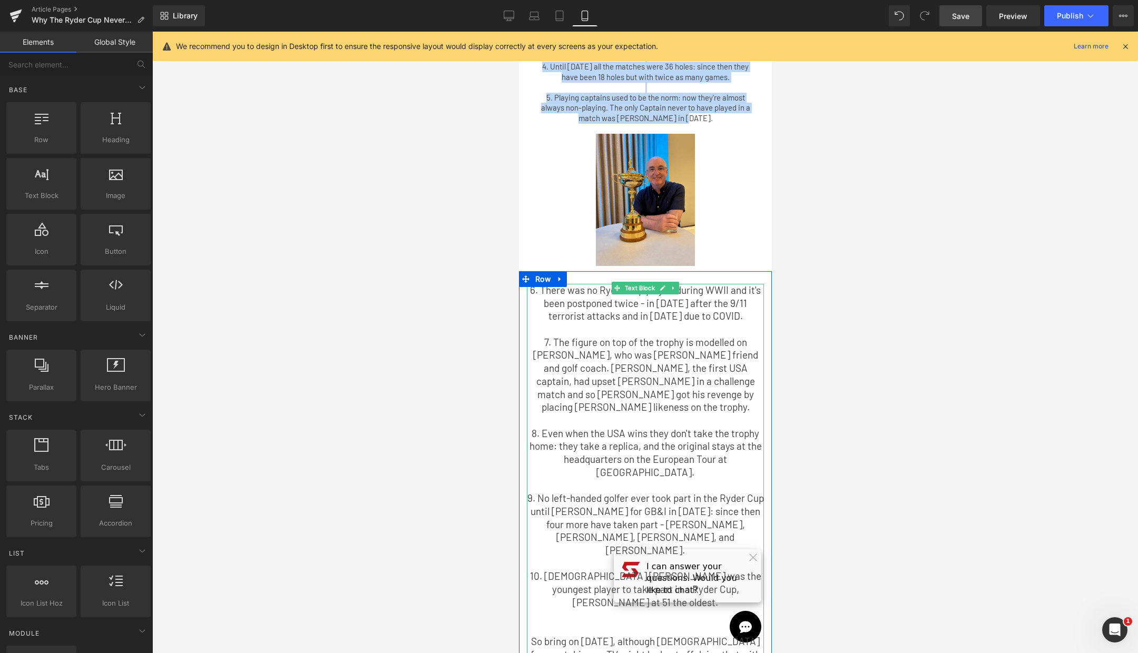
click at [656, 336] on p "7. The figure on top of the trophy is modelled on [PERSON_NAME], who was [PERSO…" at bounding box center [644, 375] width 237 height 78
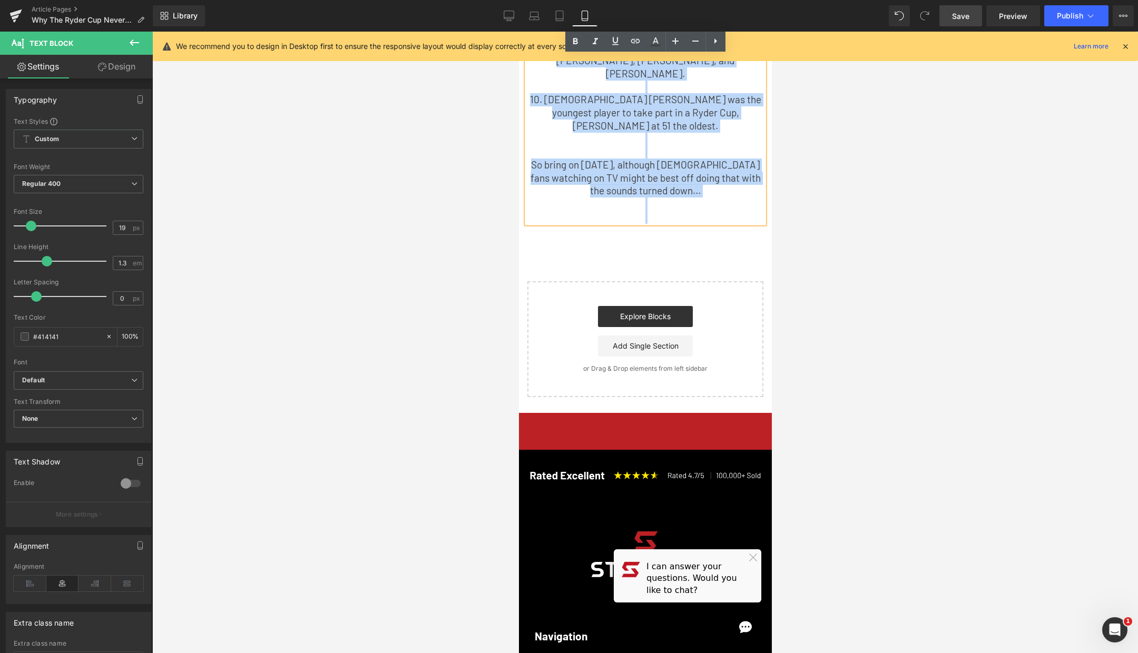
drag, startPoint x: 531, startPoint y: 271, endPoint x: 729, endPoint y: 653, distance: 430.2
click at [729, 653] on div "Navigation Golf Trolleys Q Follow Q Follow Carbon Range VERTX Remote V10 Remote…" at bounding box center [644, 59] width 253 height 2023
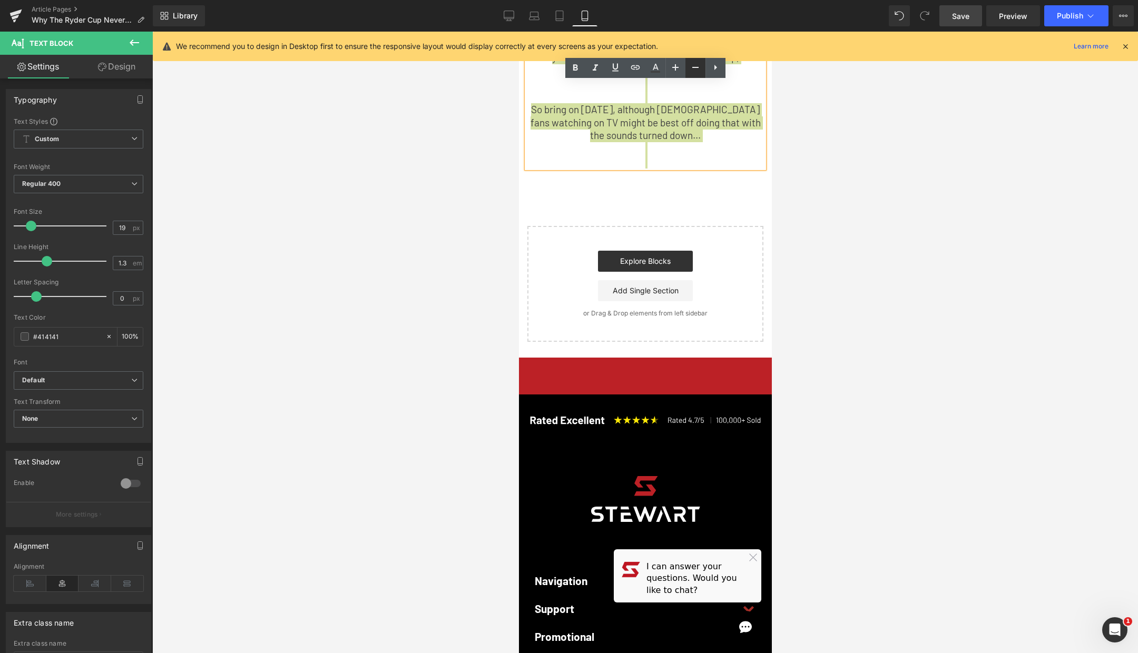
click at [692, 68] on icon at bounding box center [695, 67] width 13 height 13
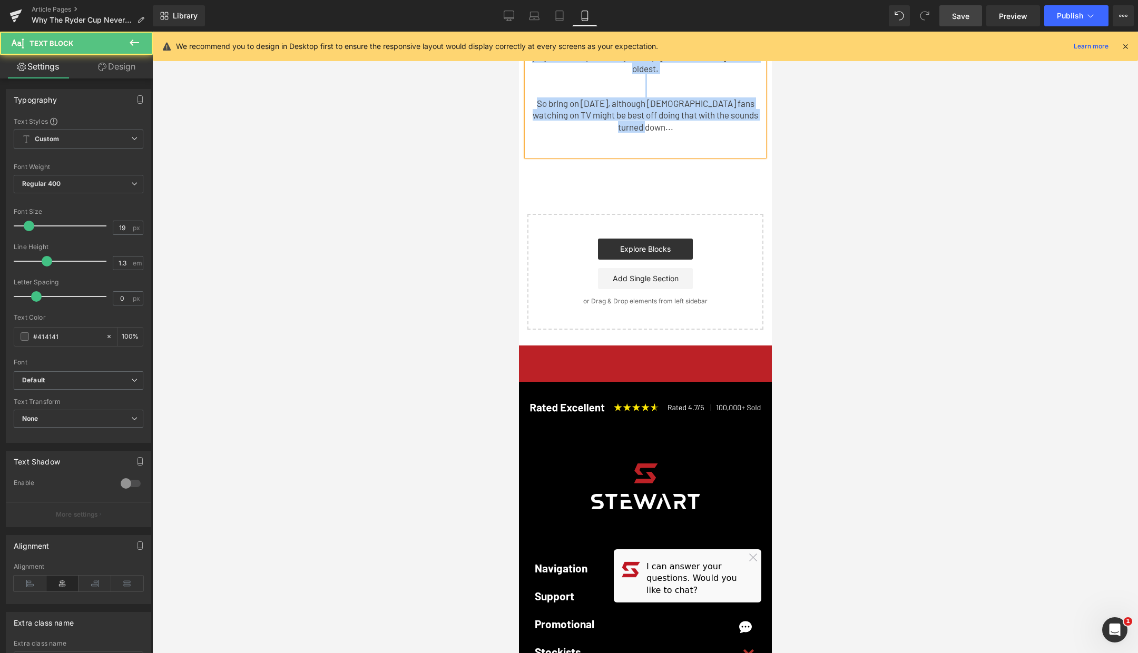
click at [692, 97] on p "So bring on [DATE], although [DEMOGRAPHIC_DATA] fans watching on TV might be be…" at bounding box center [644, 114] width 237 height 35
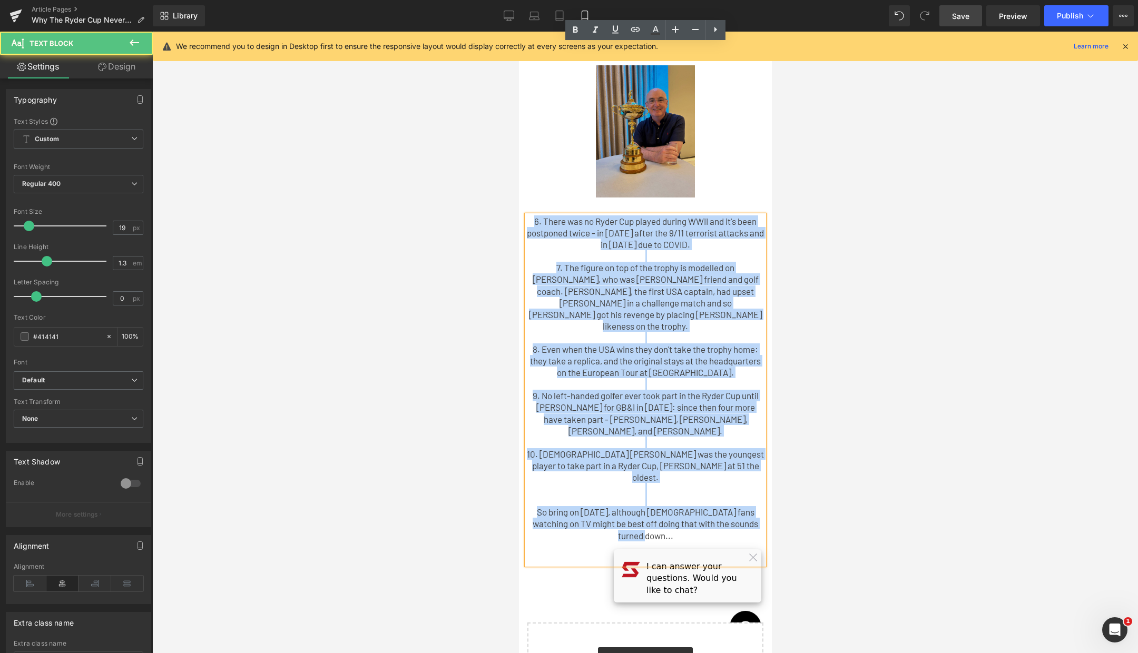
scroll to position [558, 0]
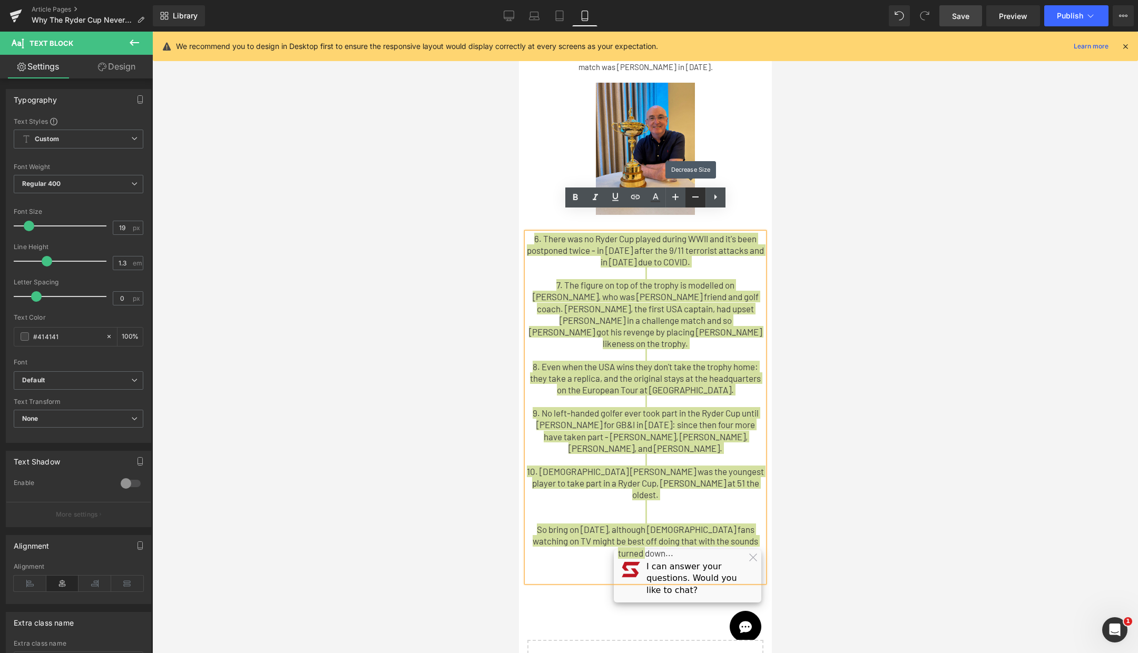
click at [695, 203] on icon at bounding box center [695, 197] width 13 height 13
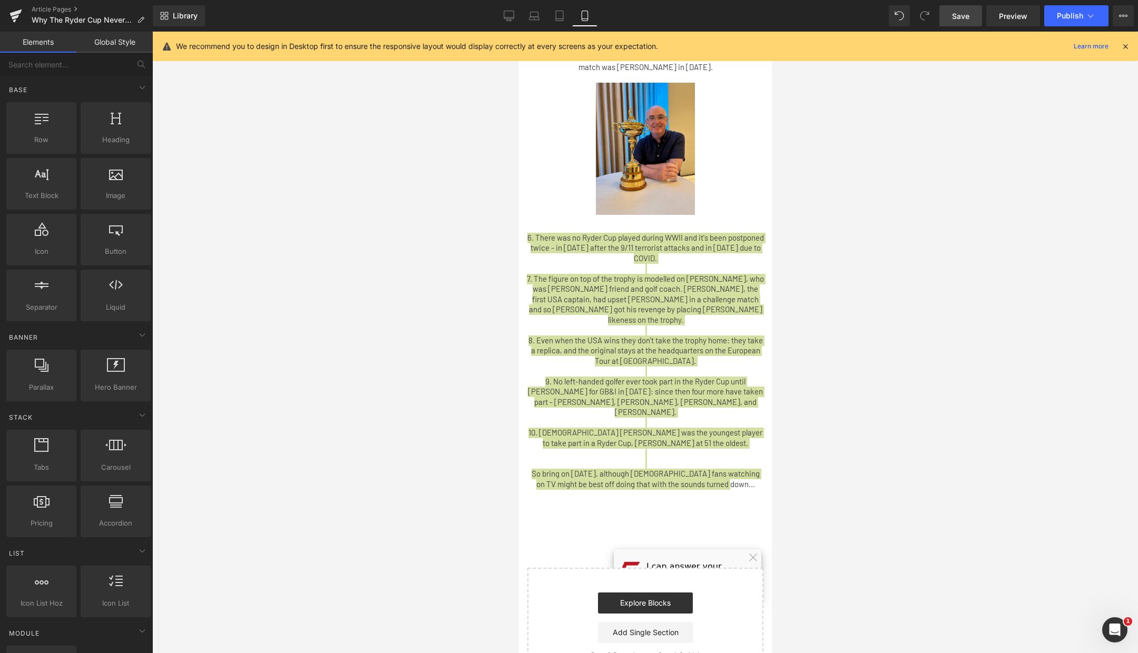
click at [898, 314] on div at bounding box center [645, 343] width 986 height 622
click at [798, 223] on div at bounding box center [645, 343] width 986 height 622
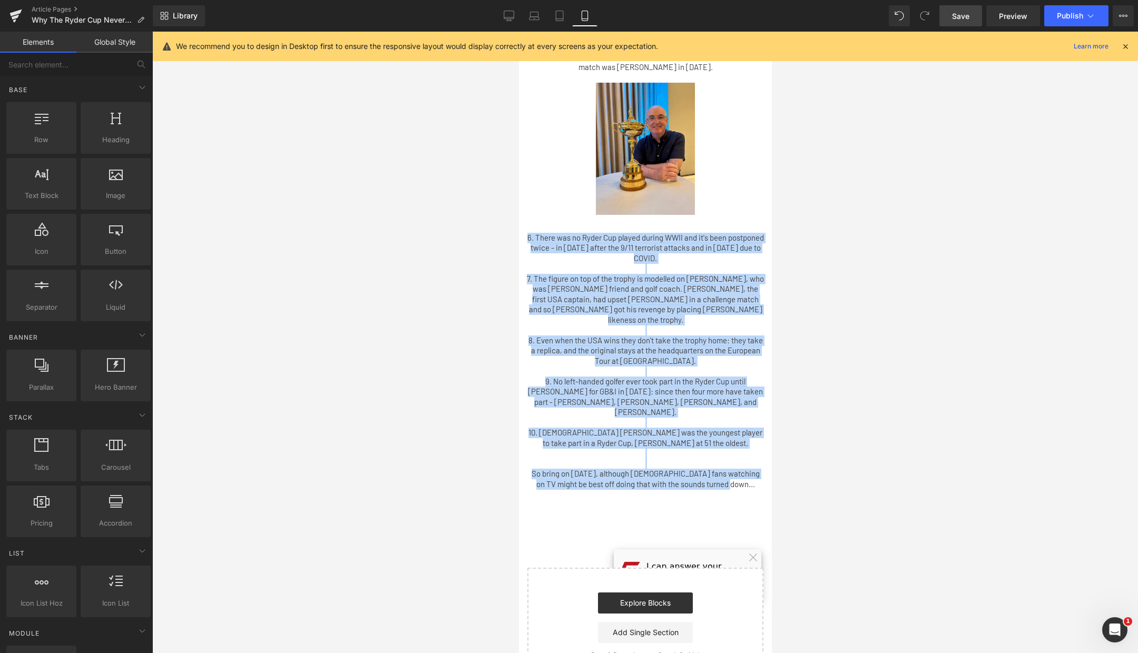
click at [699, 233] on p "6. There was no Ryder Cup played during WWII and it's been postponed twice - in…" at bounding box center [644, 248] width 237 height 31
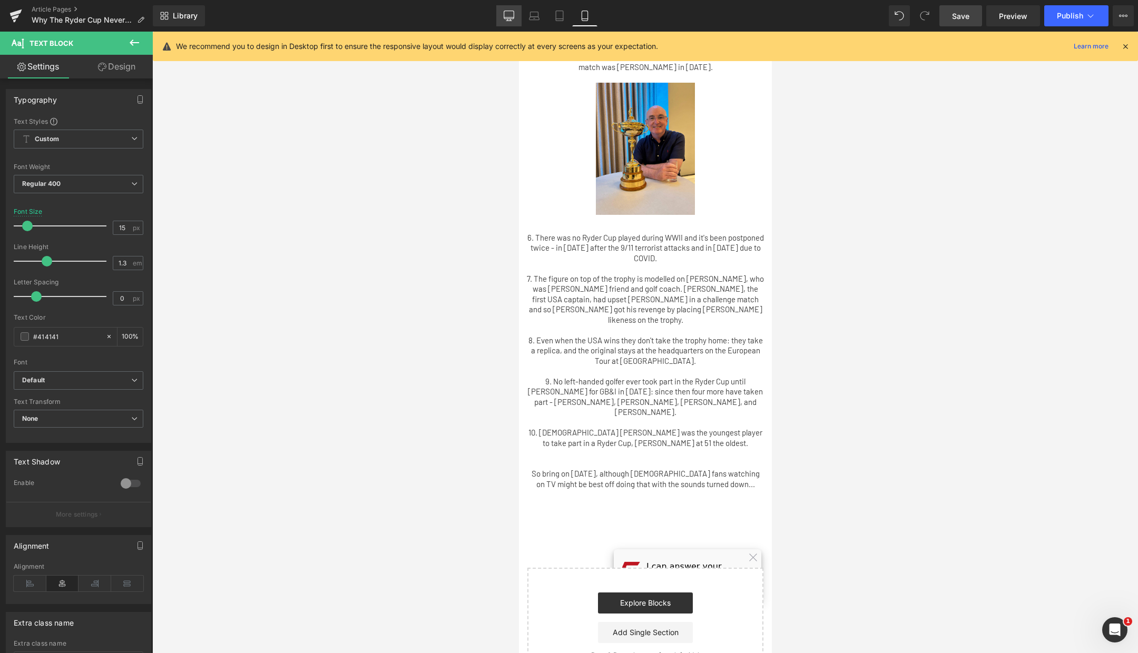
click at [508, 20] on icon at bounding box center [509, 16] width 11 height 11
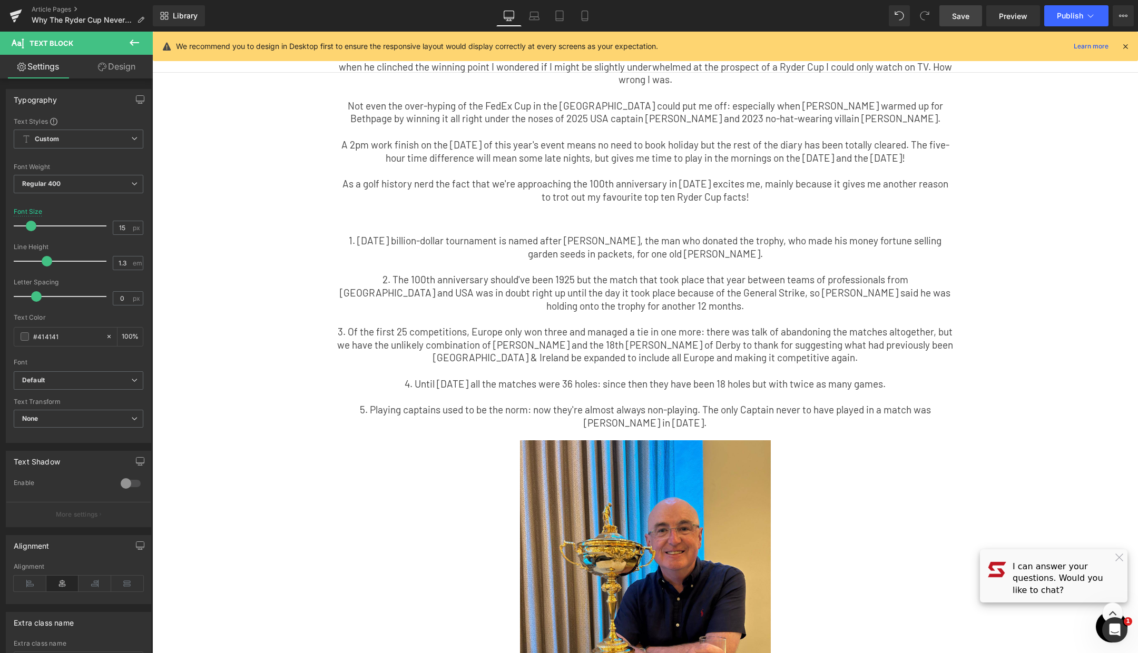
scroll to position [0, 0]
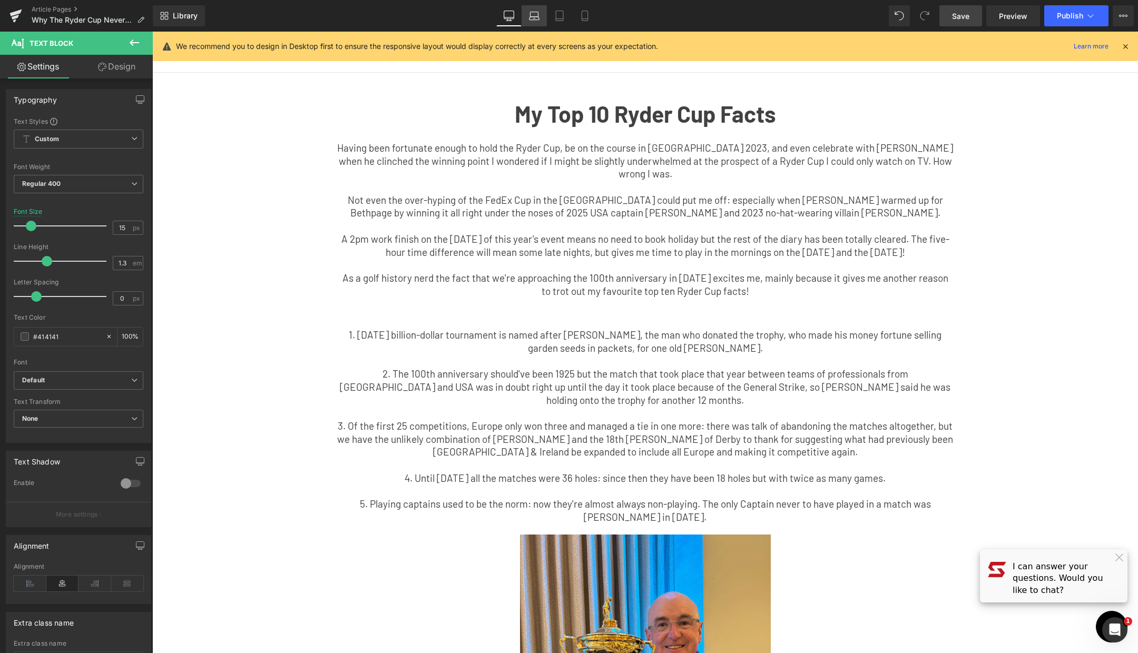
click at [530, 13] on icon at bounding box center [534, 14] width 8 height 5
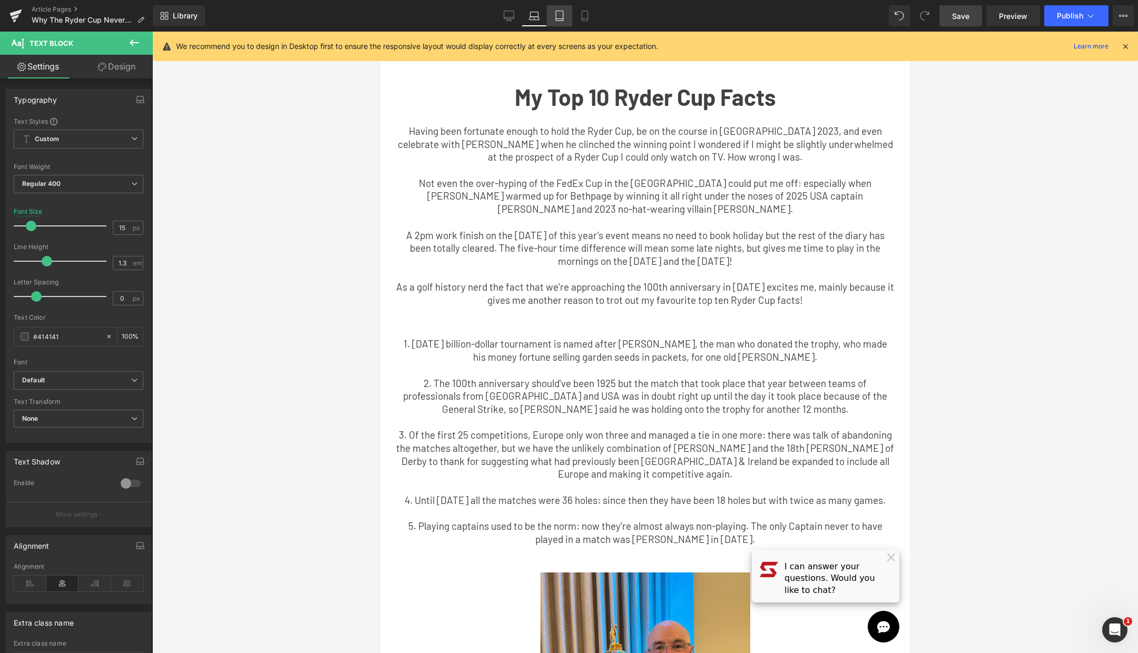
click at [558, 19] on icon at bounding box center [559, 19] width 7 height 0
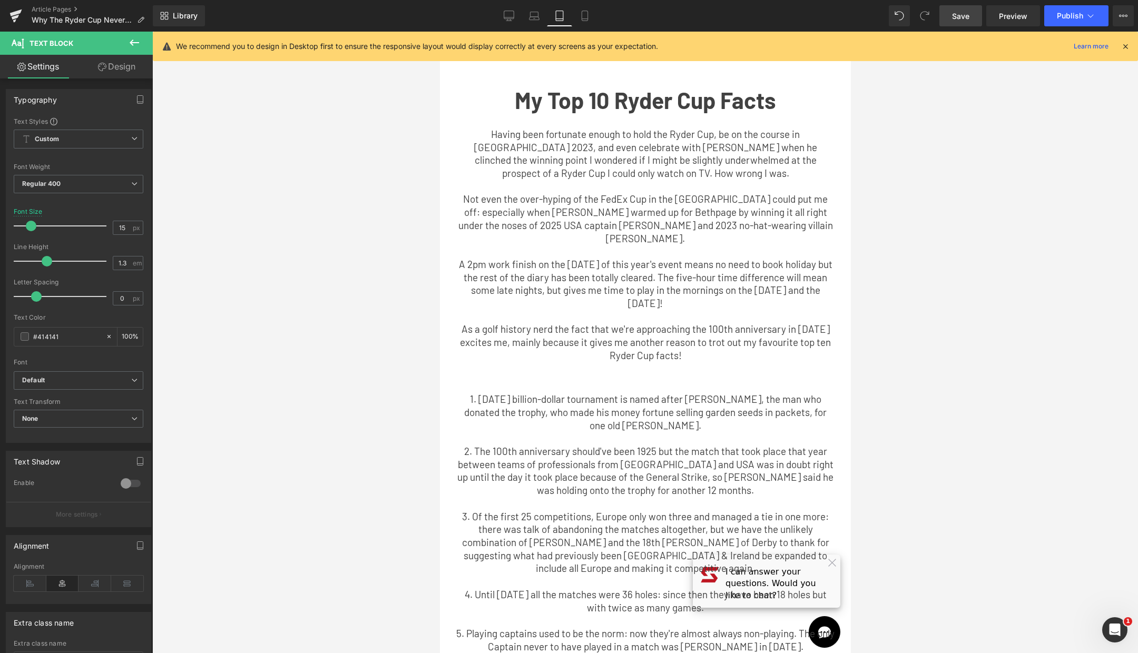
scroll to position [31, 0]
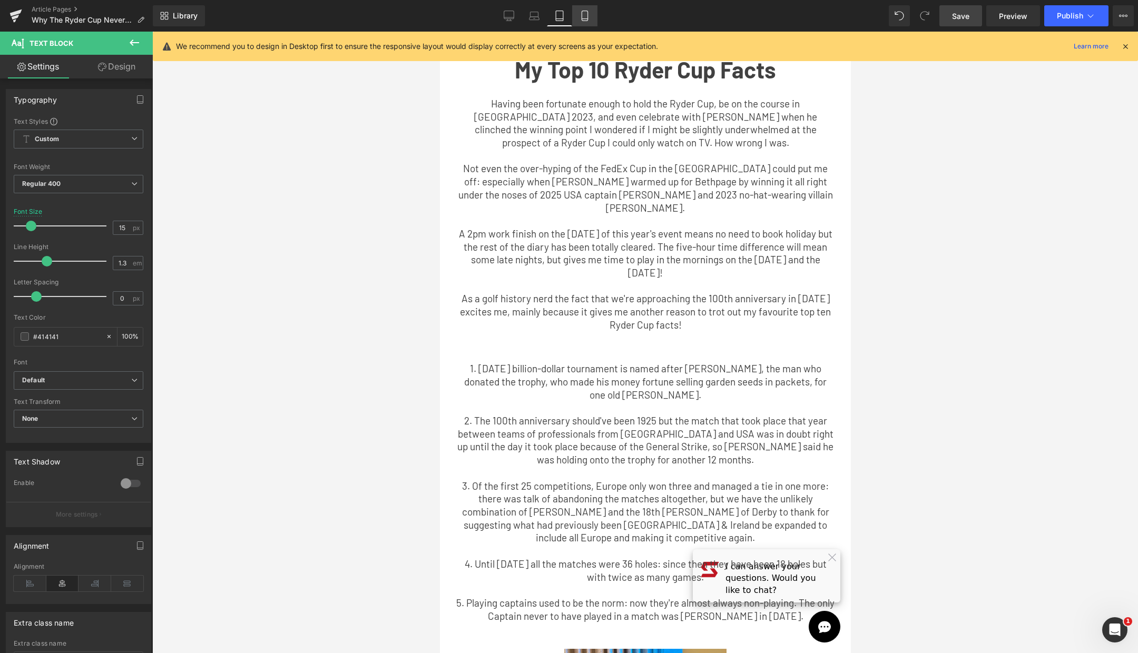
click at [588, 24] on link "Mobile" at bounding box center [584, 15] width 25 height 21
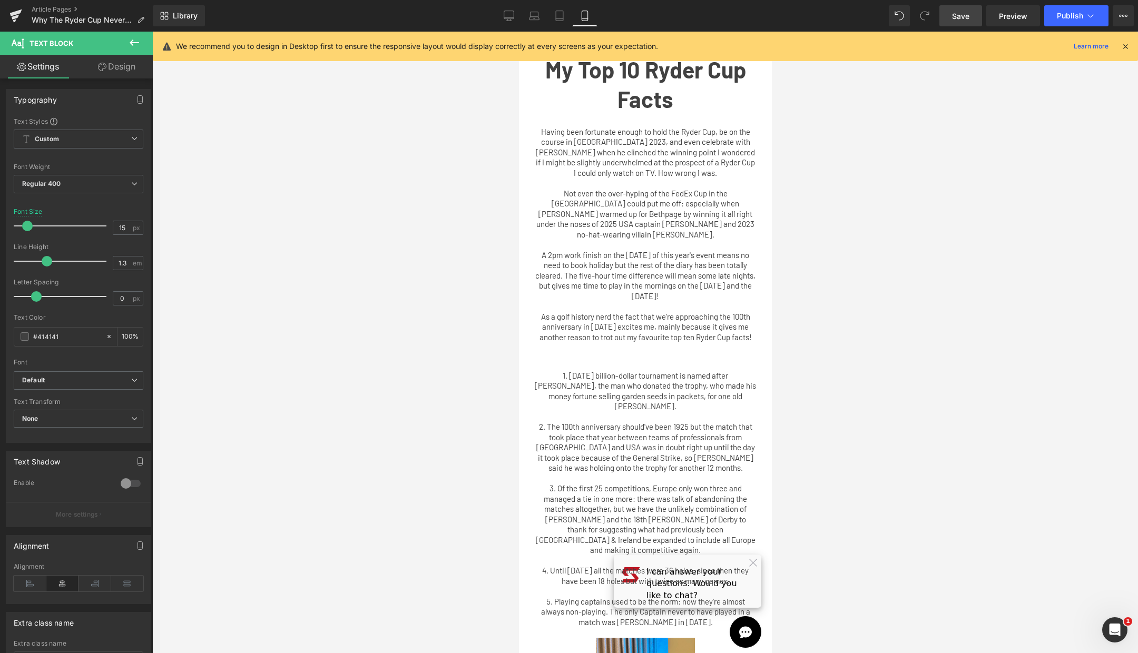
scroll to position [0, 0]
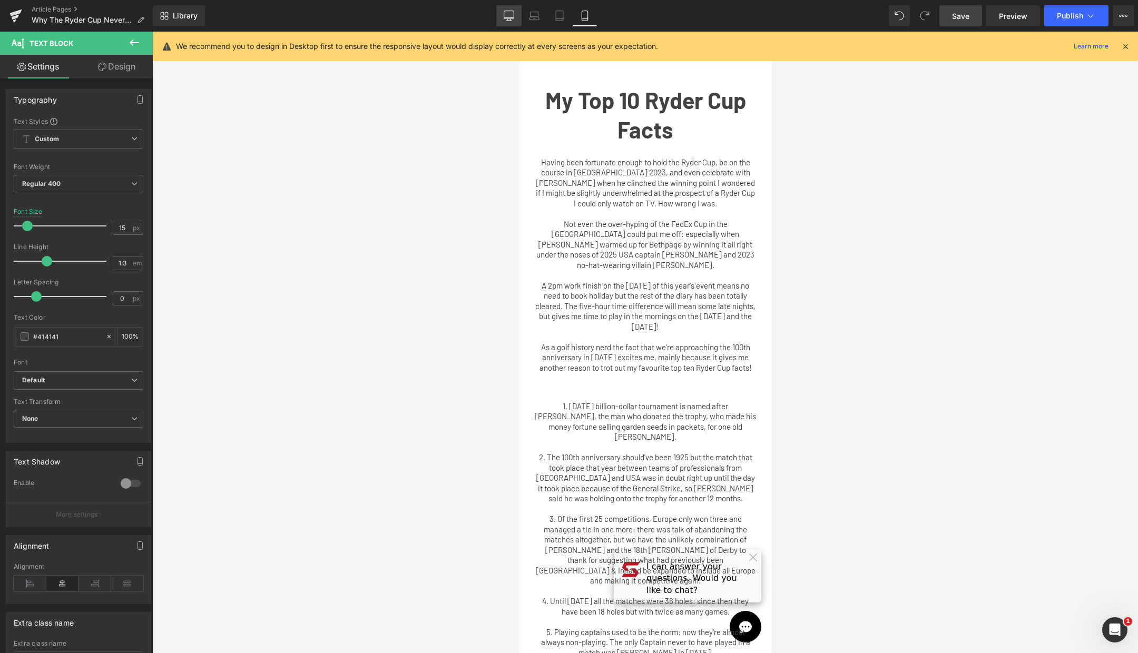
click at [502, 9] on link "Desktop" at bounding box center [508, 15] width 25 height 21
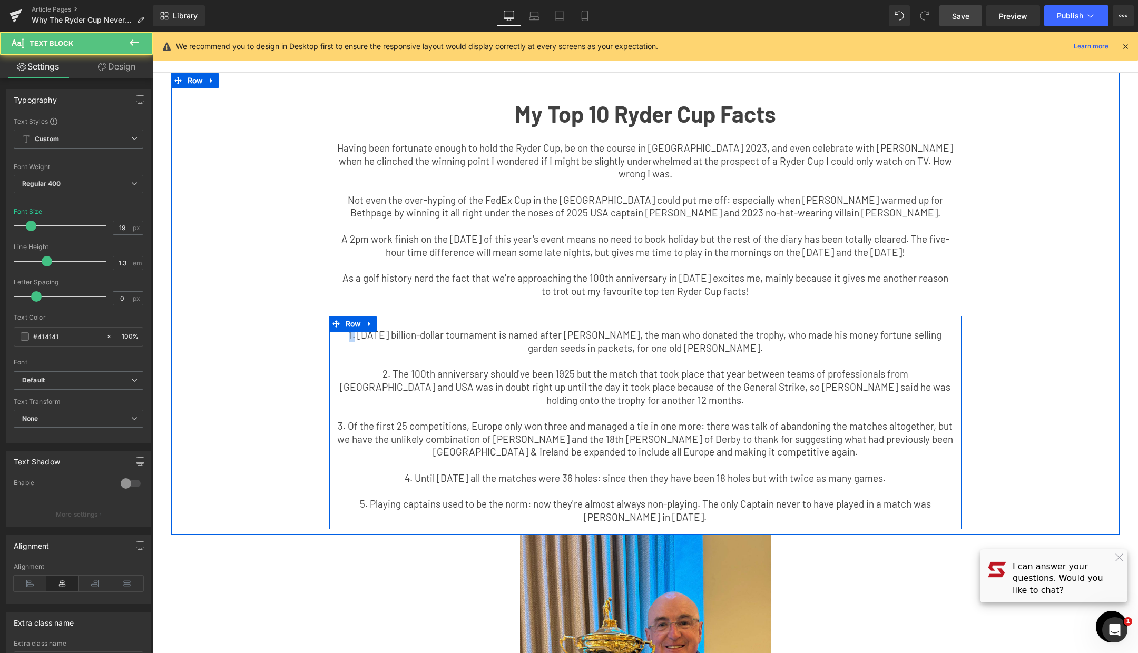
drag, startPoint x: 347, startPoint y: 337, endPoint x: 330, endPoint y: 337, distance: 16.9
click at [330, 337] on div "1. [DATE] billion-dollar tournament is named after [PERSON_NAME], the man who d…" at bounding box center [645, 422] width 632 height 213
click at [346, 339] on p "1. [DATE] billion-dollar tournament is named after [PERSON_NAME], the man who d…" at bounding box center [645, 342] width 616 height 26
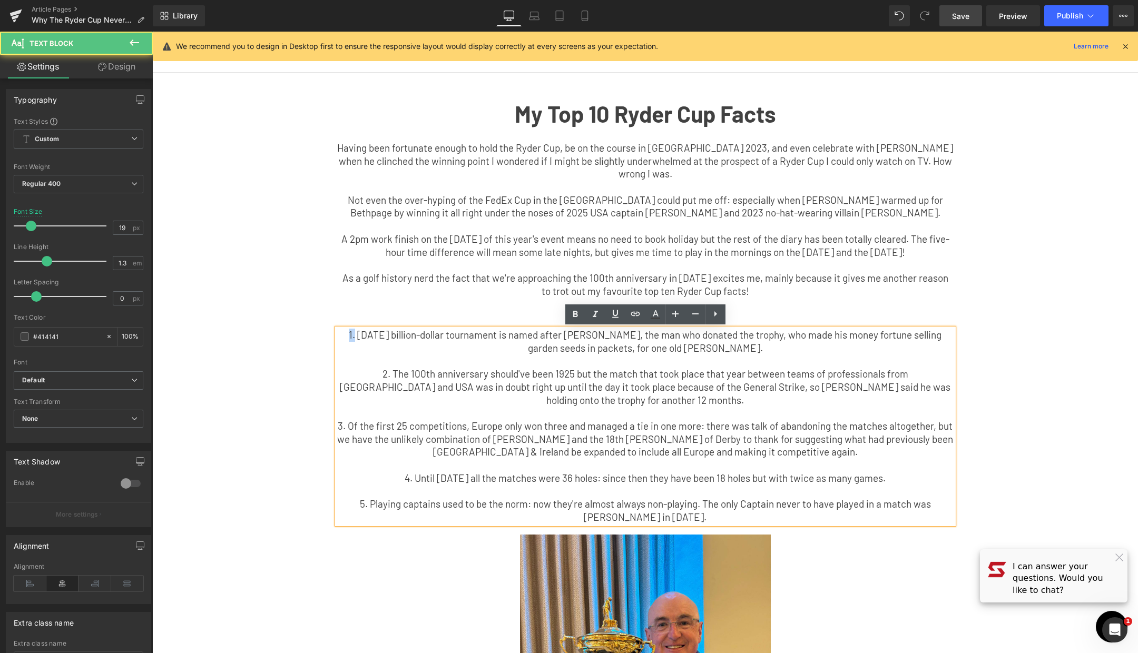
drag, startPoint x: 346, startPoint y: 338, endPoint x: 338, endPoint y: 338, distance: 8.4
click at [338, 338] on p "1. [DATE] billion-dollar tournament is named after [PERSON_NAME], the man who d…" at bounding box center [645, 342] width 616 height 26
click at [575, 317] on icon at bounding box center [575, 314] width 13 height 13
click at [340, 375] on p "2. The 100th anniversary should've been 1925 but the match that took place that…" at bounding box center [645, 387] width 616 height 39
click at [574, 317] on icon at bounding box center [575, 314] width 13 height 13
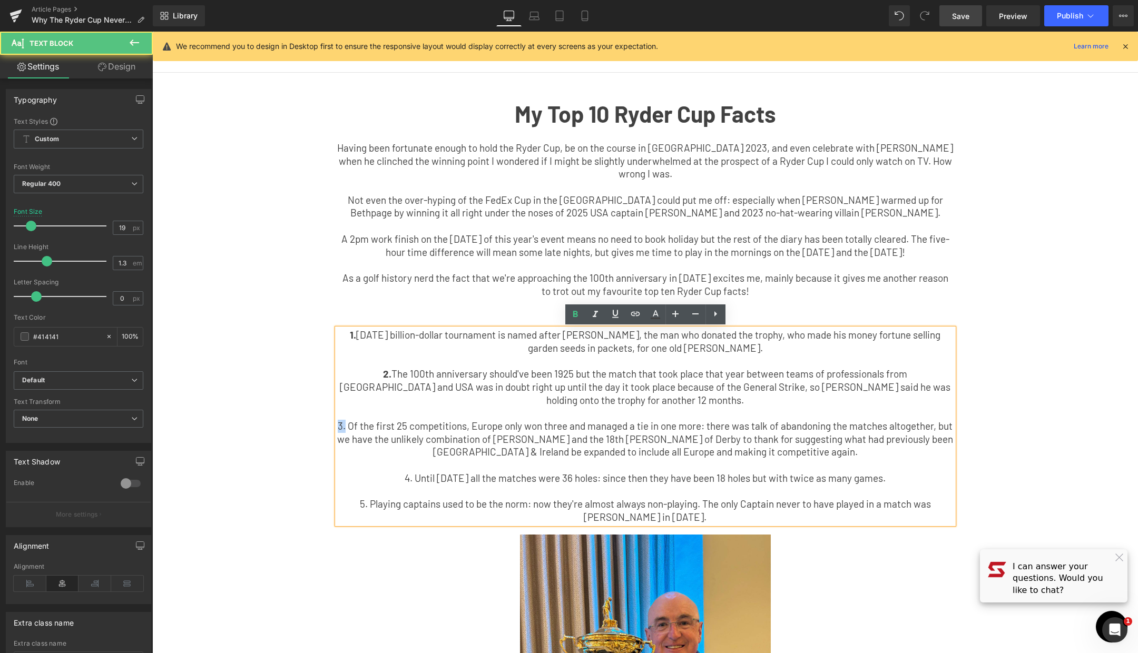
drag, startPoint x: 345, startPoint y: 426, endPoint x: 337, endPoint y: 426, distance: 7.9
click at [337, 426] on p "3. Of the first 25 competitions, Europe only won three and managed a tie in one…" at bounding box center [645, 439] width 616 height 39
click at [574, 317] on icon at bounding box center [575, 314] width 5 height 6
drag, startPoint x: 419, startPoint y: 480, endPoint x: 412, endPoint y: 480, distance: 6.8
click at [412, 480] on p "4. Until [DATE] all the matches were 36 holes: since then they have been 18 hol…" at bounding box center [645, 478] width 616 height 13
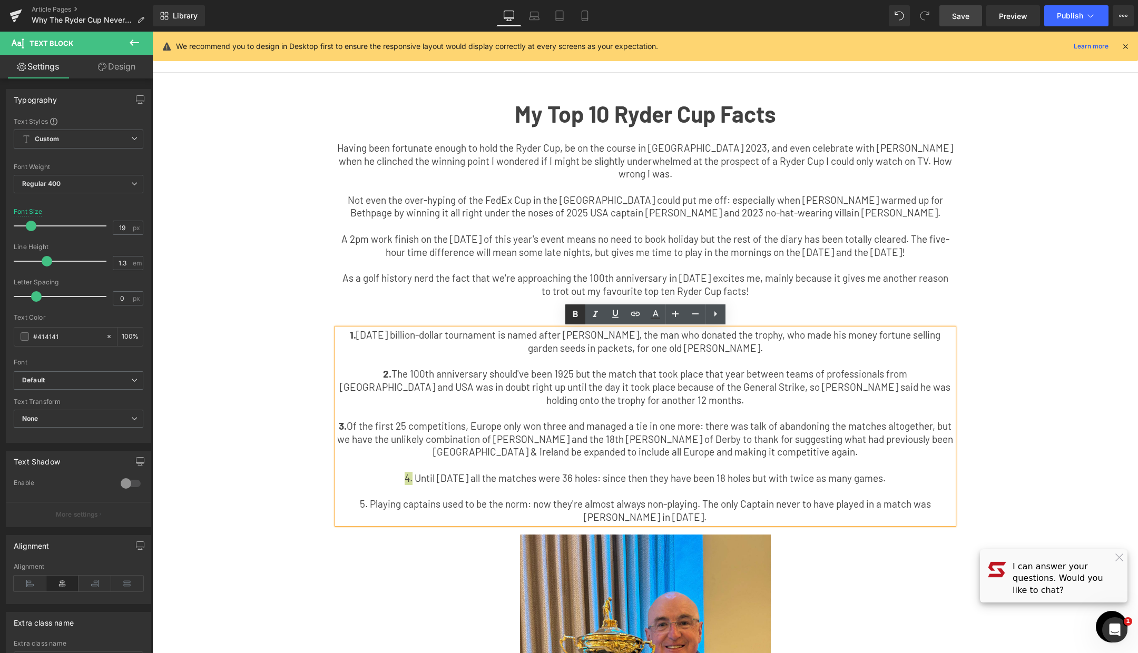
click at [577, 321] on link at bounding box center [575, 314] width 20 height 20
drag, startPoint x: 347, startPoint y: 507, endPoint x: 340, endPoint y: 507, distance: 6.8
click at [340, 507] on p "5. Playing captains used to be the norm: now they're almost always non-playing.…" at bounding box center [645, 511] width 616 height 26
click at [573, 312] on icon at bounding box center [575, 314] width 5 height 6
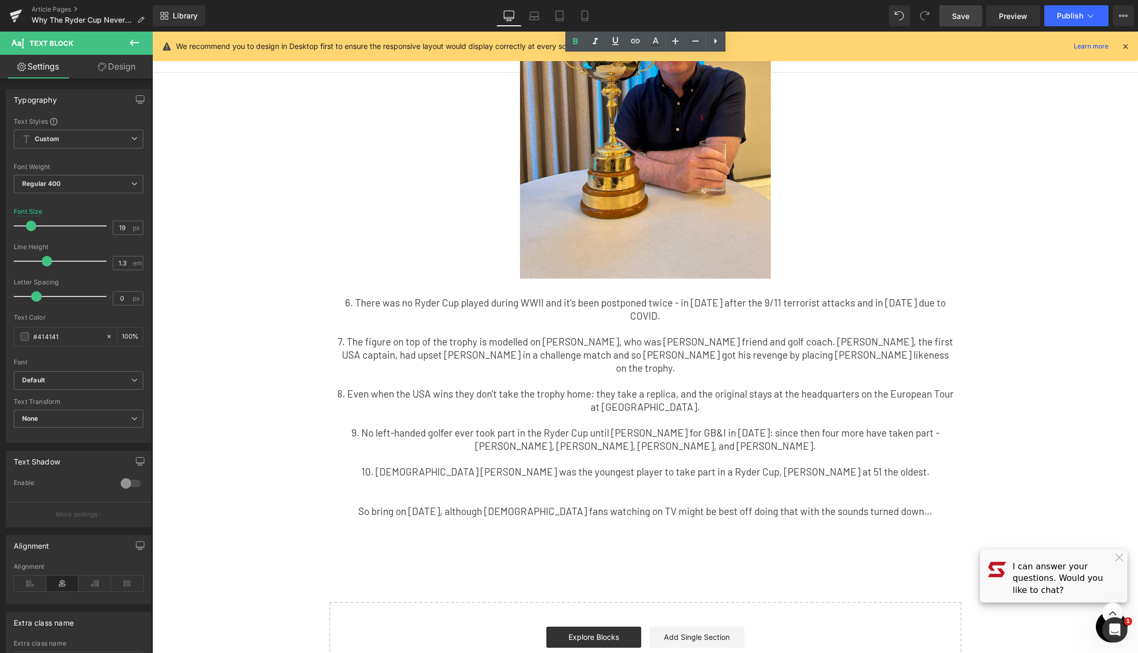
scroll to position [572, 0]
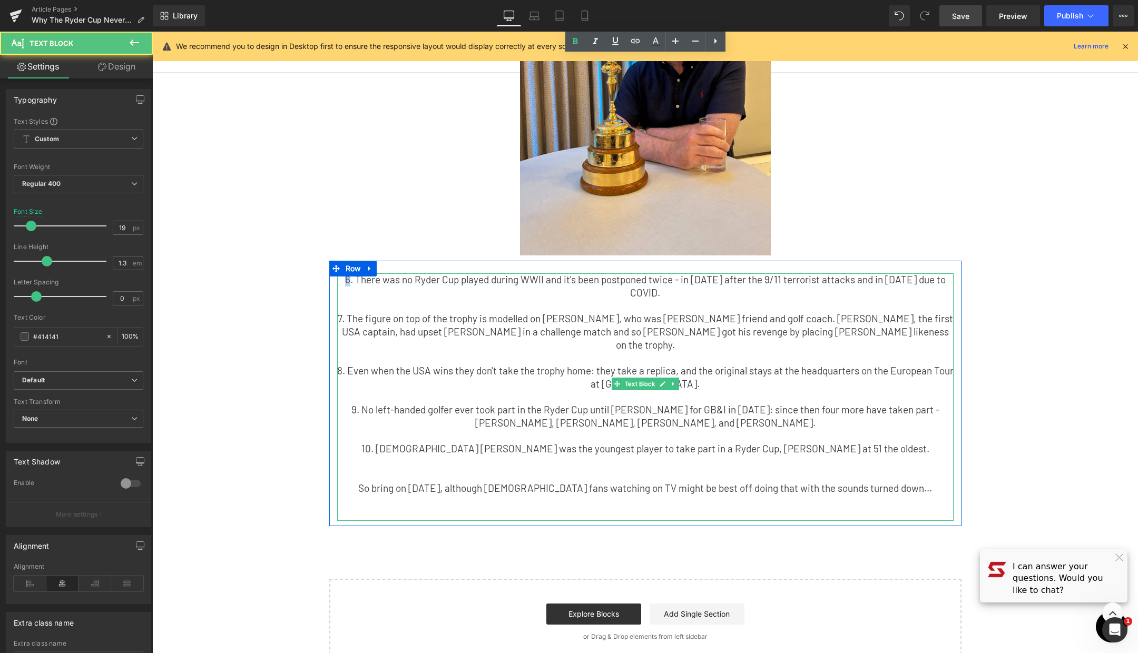
click at [341, 284] on p "6. There was no Ryder Cup played during WWII and it's been postponed twice - in…" at bounding box center [645, 286] width 616 height 26
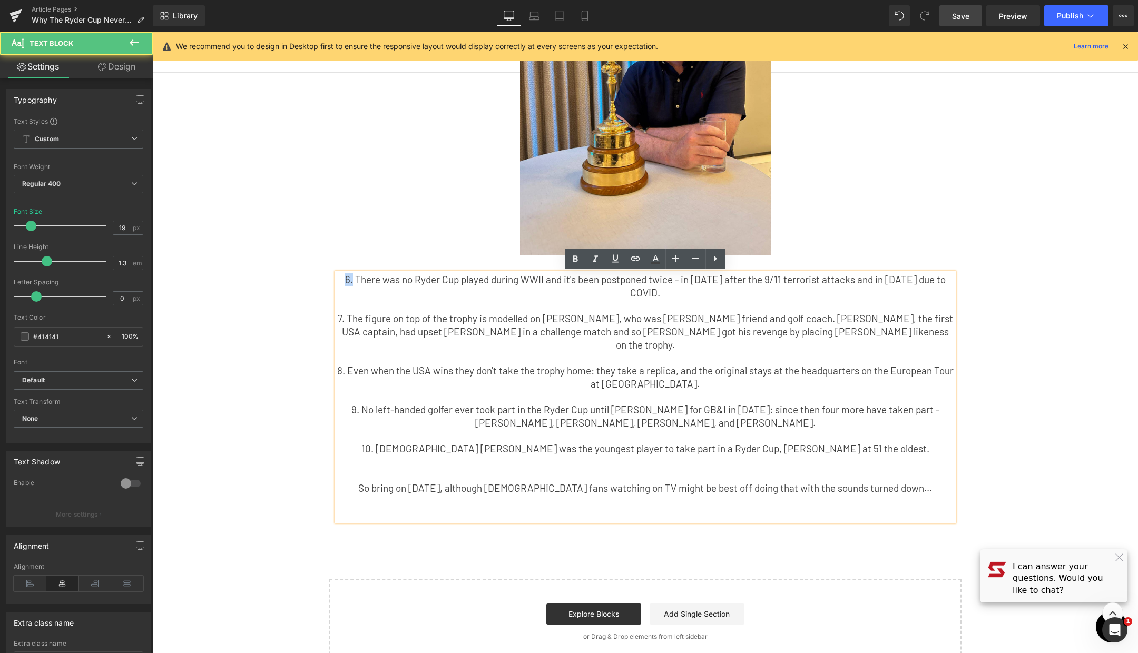
drag, startPoint x: 348, startPoint y: 284, endPoint x: 341, endPoint y: 284, distance: 6.8
click at [341, 284] on p "6. There was no Ryder Cup played during WWII and it's been postponed twice - in…" at bounding box center [645, 286] width 616 height 26
click at [573, 261] on icon at bounding box center [575, 258] width 5 height 6
drag, startPoint x: 361, startPoint y: 309, endPoint x: 353, endPoint y: 309, distance: 7.4
click at [353, 312] on p "7. The figure on top of the trophy is modelled on [PERSON_NAME], who was [PERSO…" at bounding box center [645, 331] width 616 height 39
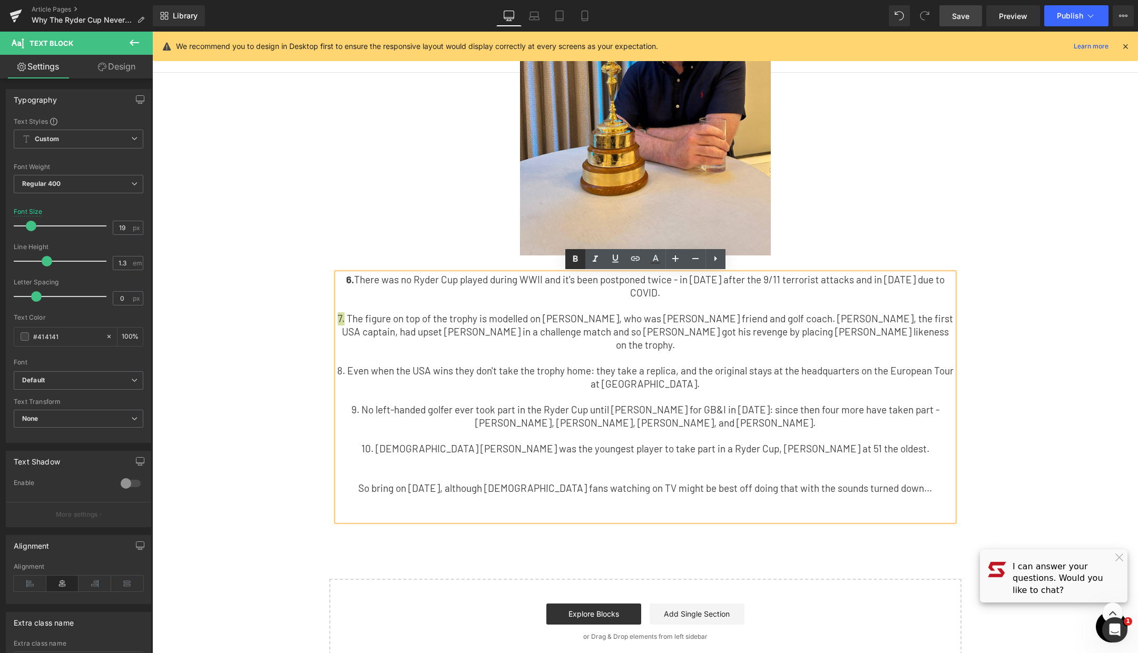
click at [574, 256] on icon at bounding box center [575, 258] width 5 height 6
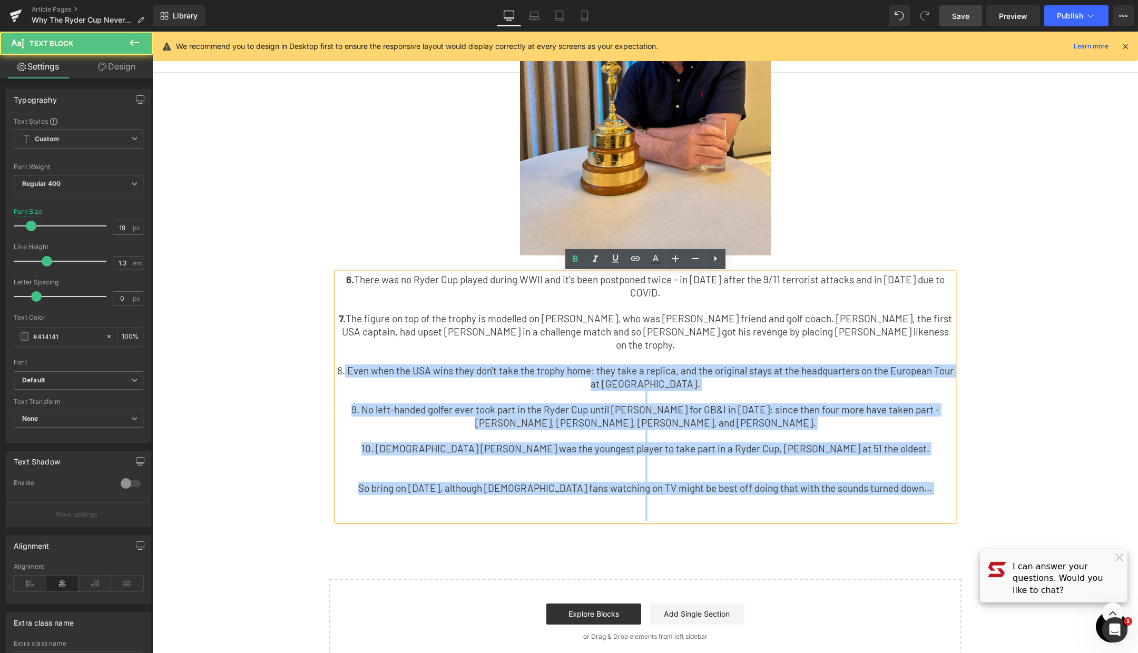
drag, startPoint x: 345, startPoint y: 348, endPoint x: 336, endPoint y: 348, distance: 9.0
click at [337, 348] on div "6. There was no Ryder Cup played during WWII and it's been postponed twice - in…" at bounding box center [645, 396] width 616 height 247
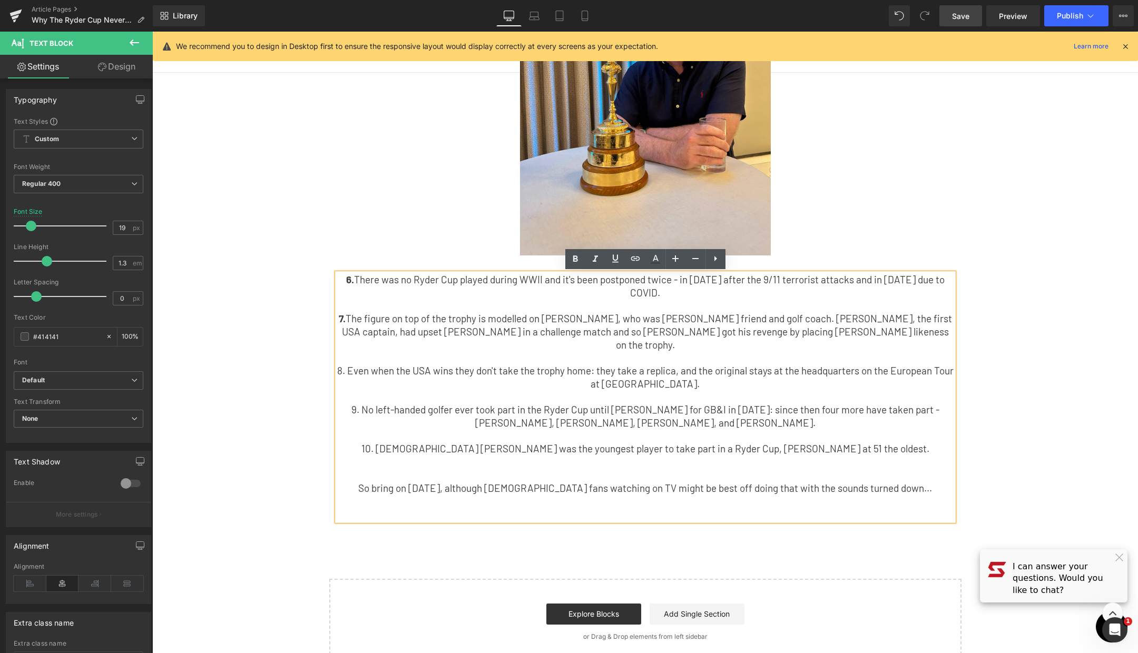
click at [344, 365] on p "8. Even when the USA wins they don't take the trophy home: they take a replica,…" at bounding box center [645, 378] width 616 height 26
drag, startPoint x: 345, startPoint y: 348, endPoint x: 338, endPoint y: 348, distance: 7.4
click at [338, 365] on p "8. Even when the USA wins they don't take the trophy home: they take a replica,…" at bounding box center [645, 378] width 616 height 26
click at [573, 262] on icon at bounding box center [575, 259] width 13 height 13
drag, startPoint x: 365, startPoint y: 387, endPoint x: 357, endPoint y: 386, distance: 7.4
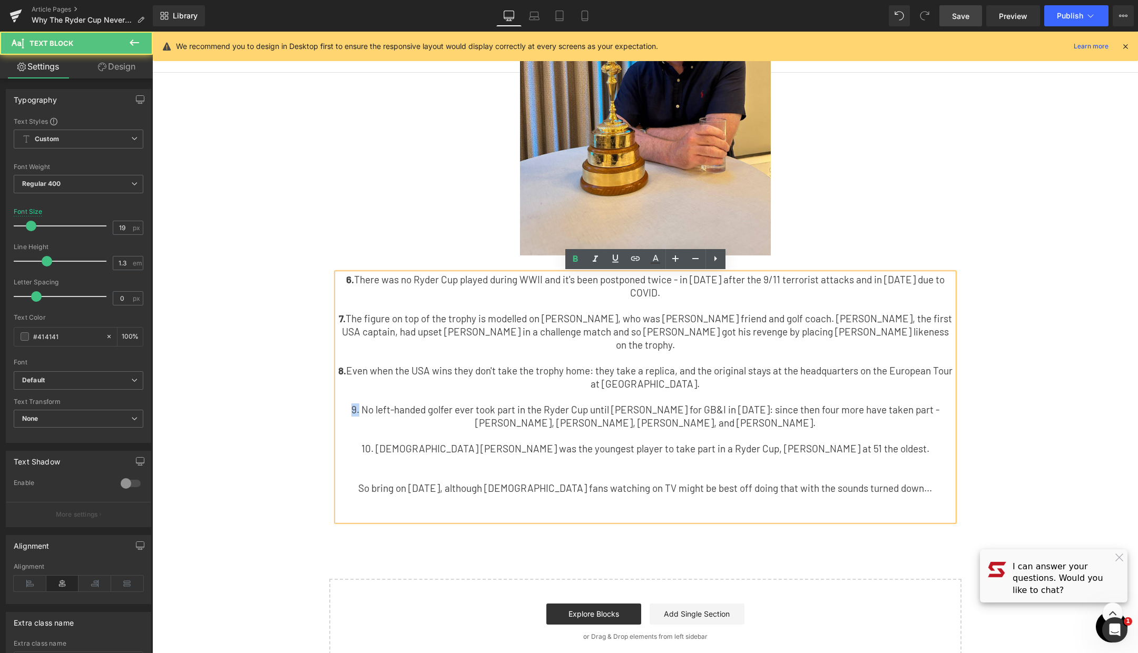
click at [357, 404] on p "9. No left-handed golfer ever took part in the Ryder Cup until [PERSON_NAME] fo…" at bounding box center [645, 417] width 616 height 26
click at [570, 258] on icon at bounding box center [575, 259] width 13 height 13
drag, startPoint x: 415, startPoint y: 425, endPoint x: 404, endPoint y: 425, distance: 11.1
click at [404, 442] on p "10. [DEMOGRAPHIC_DATA] [PERSON_NAME] was the youngest player to take part in a …" at bounding box center [645, 448] width 616 height 13
click at [572, 263] on icon at bounding box center [575, 259] width 13 height 13
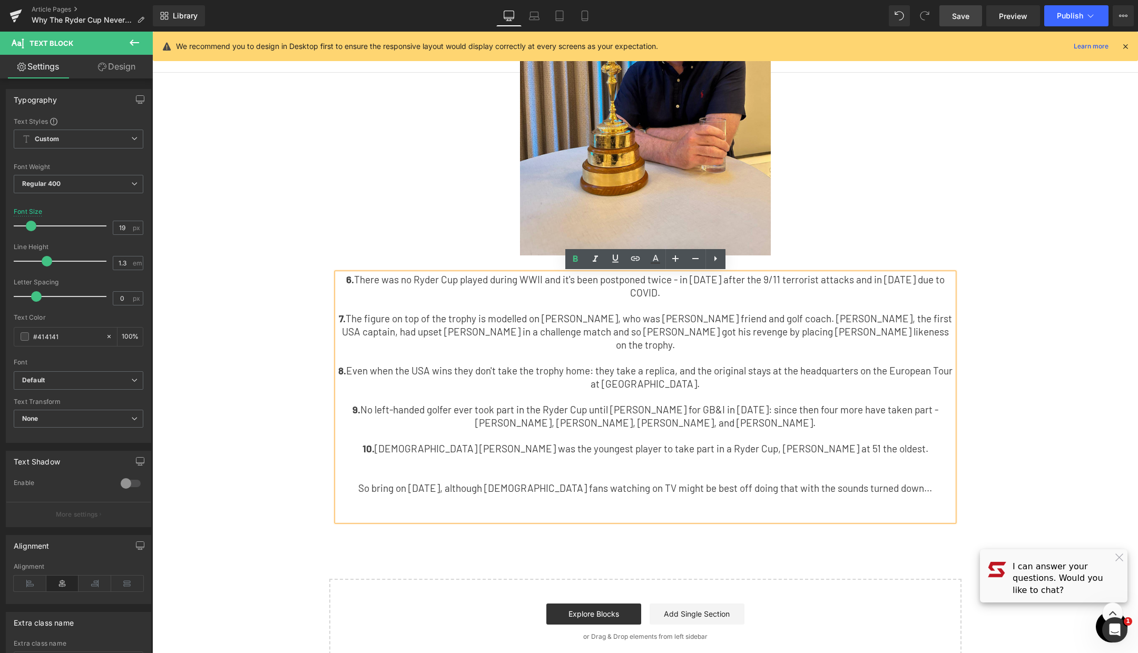
click at [386, 430] on p at bounding box center [645, 436] width 616 height 13
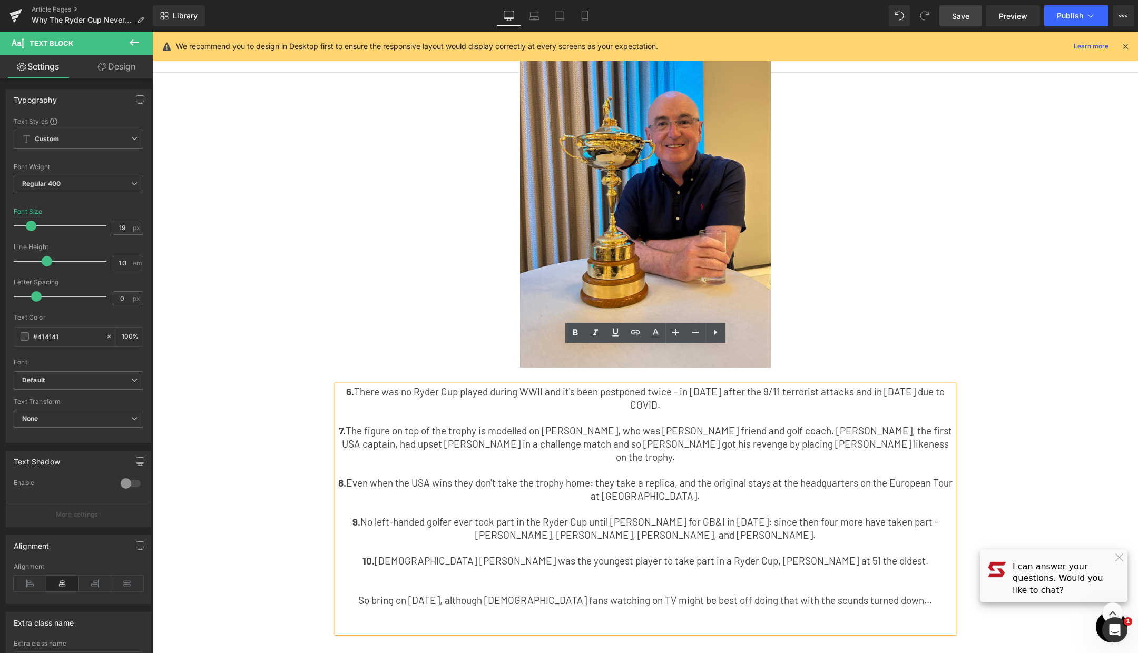
scroll to position [449, 0]
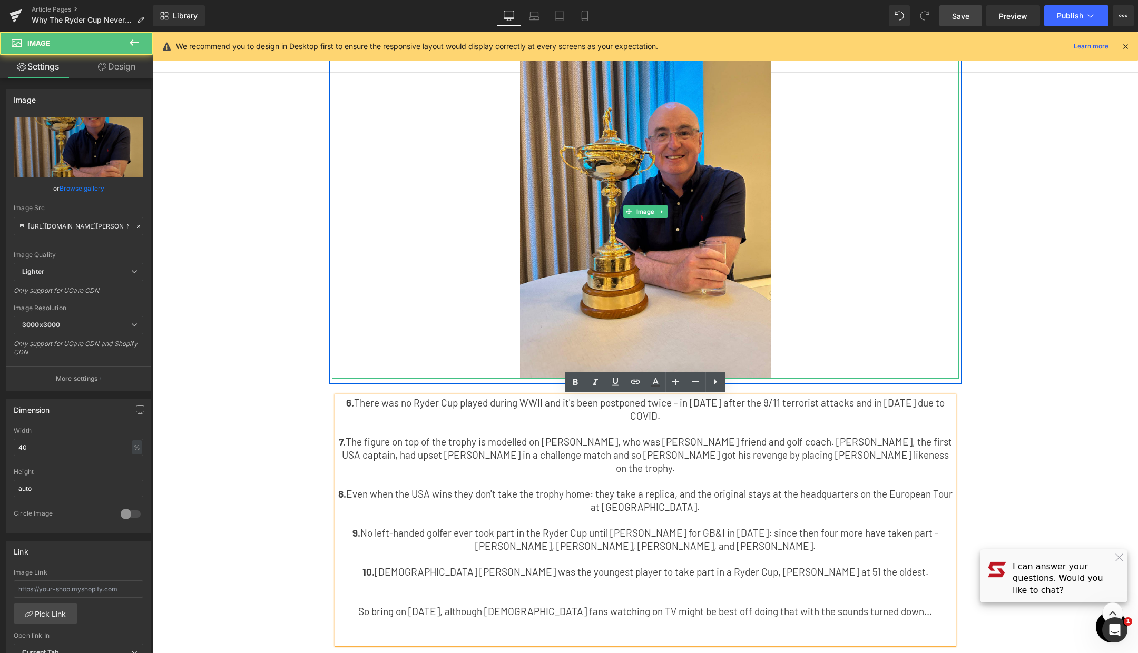
click at [373, 319] on div at bounding box center [645, 212] width 627 height 335
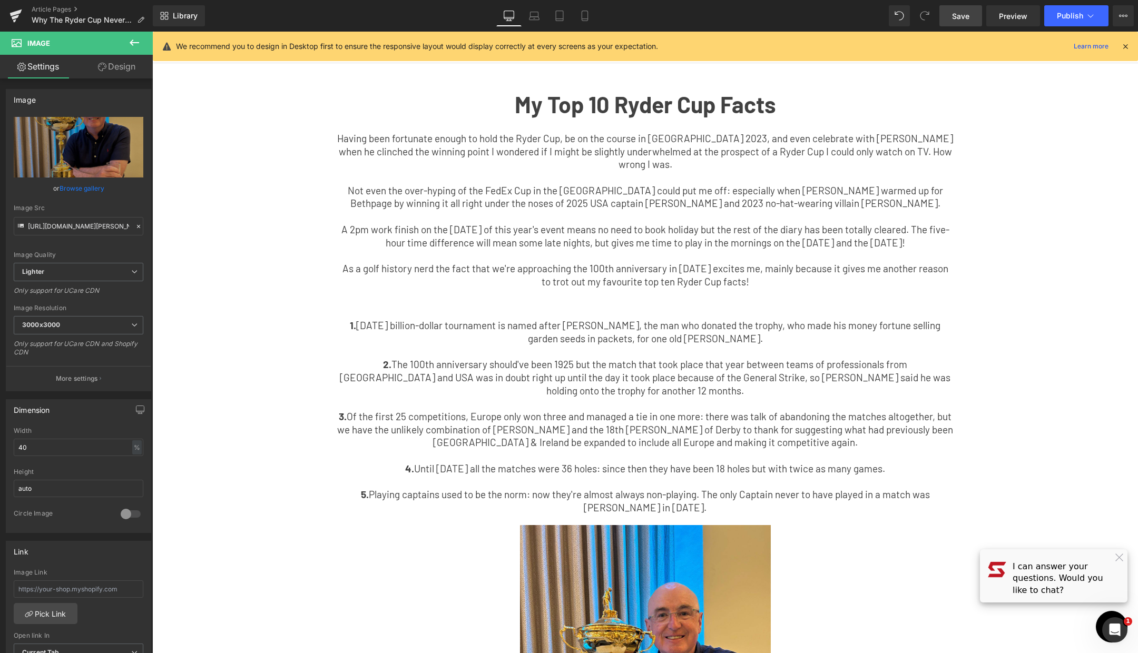
scroll to position [0, 0]
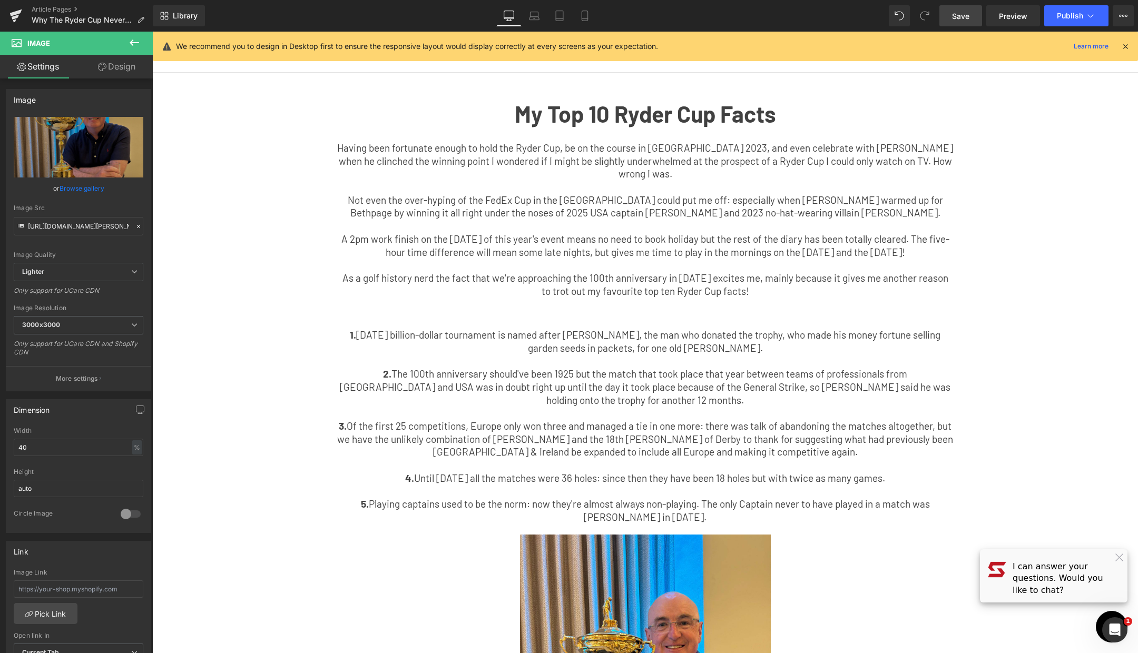
click at [959, 18] on span "Save" at bounding box center [960, 16] width 17 height 11
